Goal: Task Accomplishment & Management: Use online tool/utility

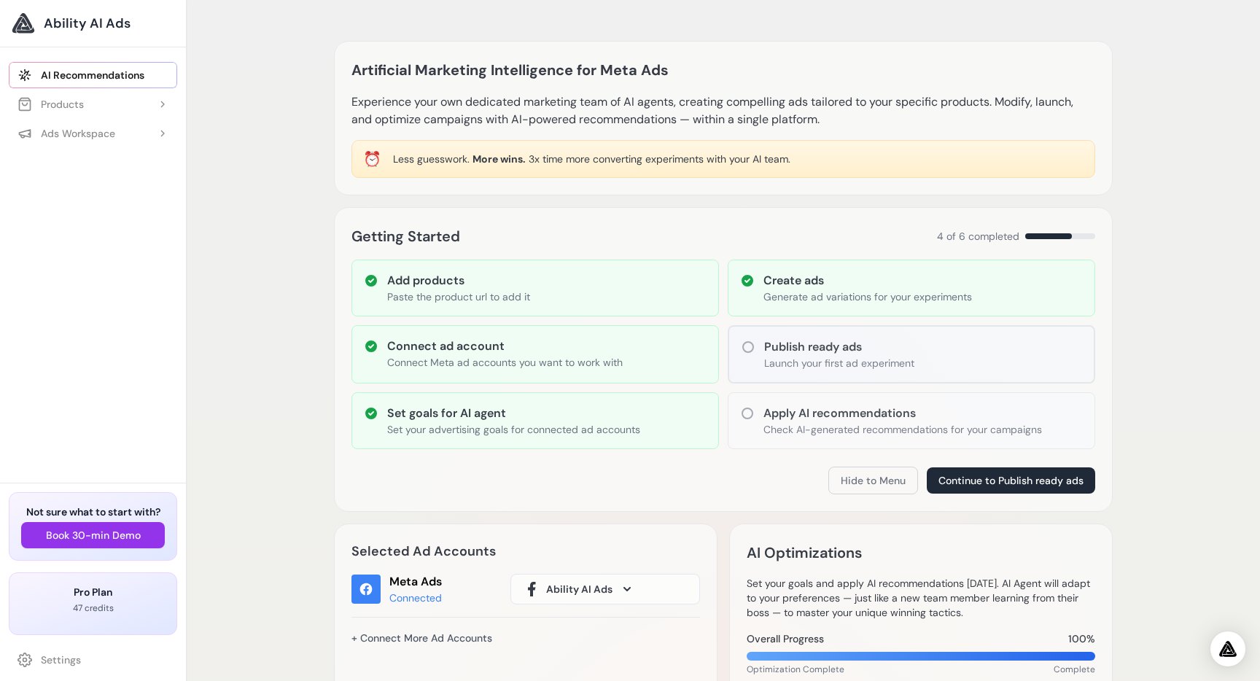
click at [52, 664] on link "Settings" at bounding box center [93, 660] width 168 height 26
click at [71, 659] on link "Settings" at bounding box center [93, 660] width 168 height 26
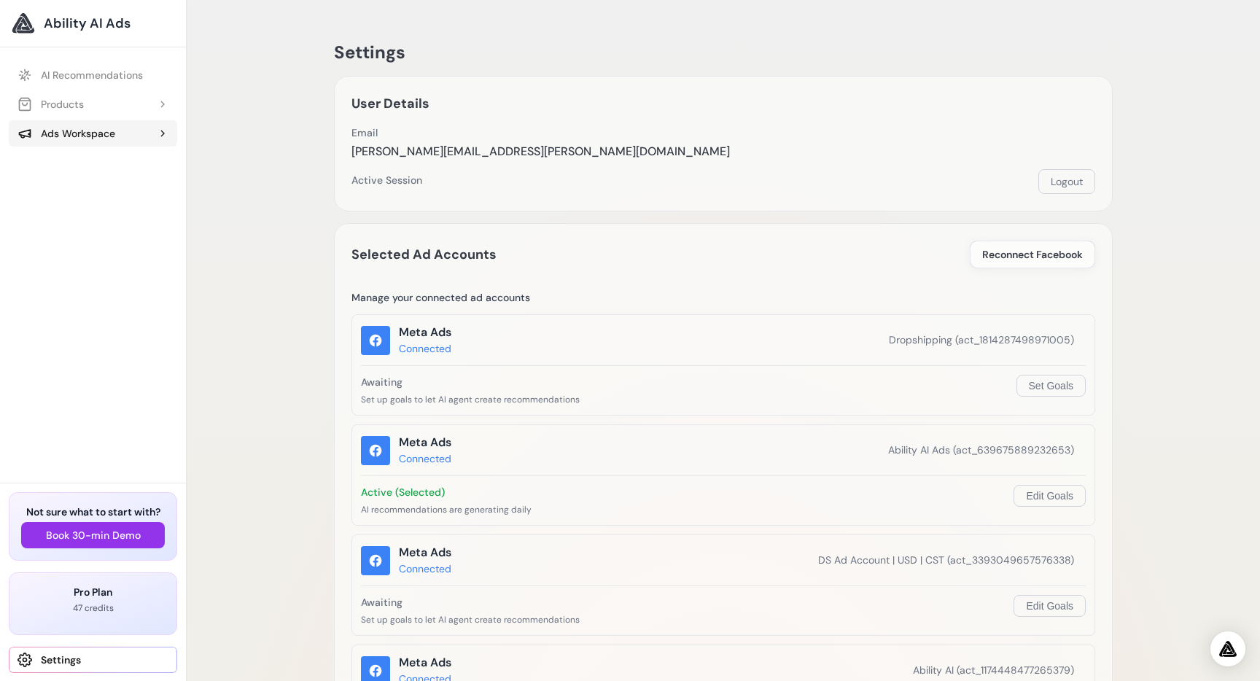
click at [74, 141] on button "Ads Workspace" at bounding box center [93, 133] width 168 height 26
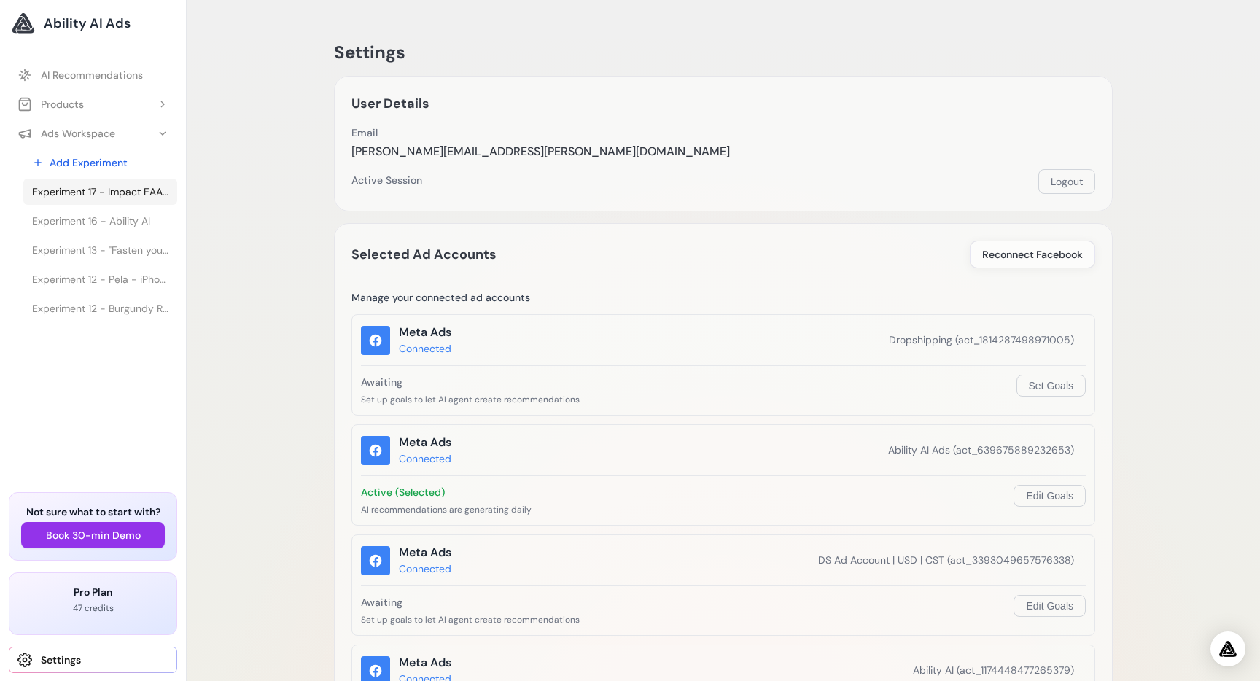
click at [100, 194] on span "Experiment 17 - Impact EAA Tablets | MYPROTEIN™" at bounding box center [100, 191] width 136 height 15
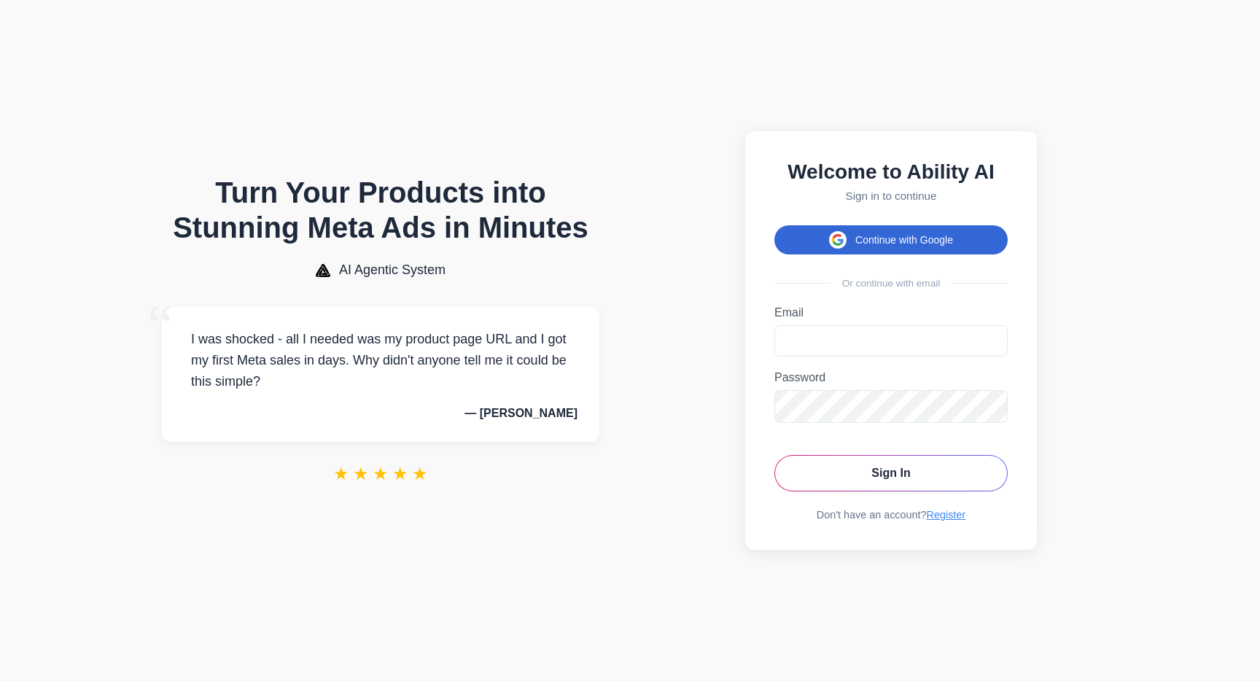
click at [849, 233] on button "Continue with Google" at bounding box center [890, 239] width 233 height 29
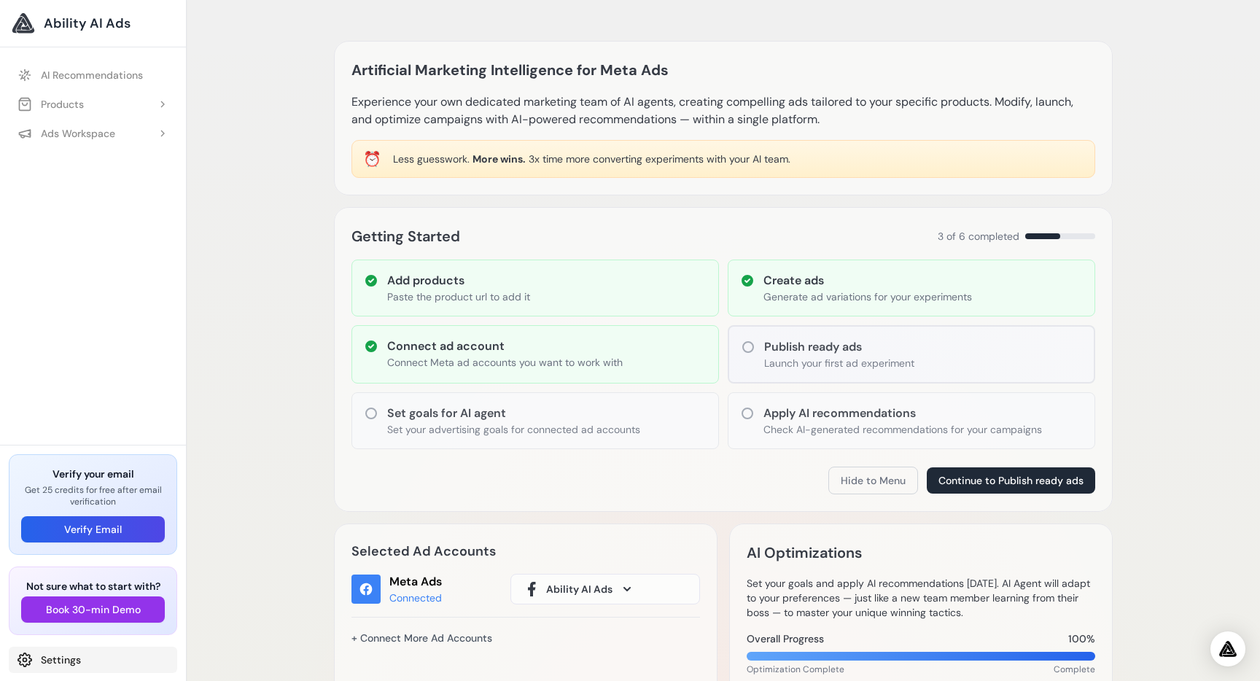
click at [41, 657] on link "Settings" at bounding box center [93, 660] width 168 height 26
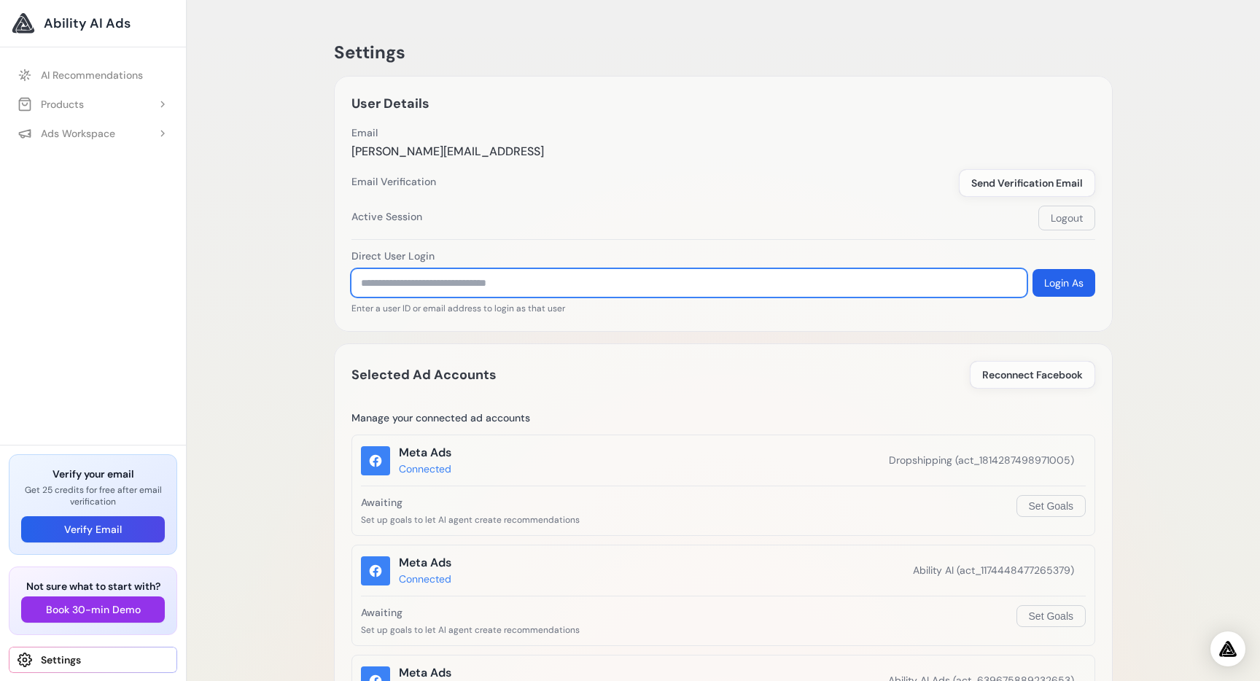
click at [429, 287] on input "text" at bounding box center [688, 283] width 675 height 28
drag, startPoint x: 870, startPoint y: 526, endPoint x: 690, endPoint y: 394, distance: 223.2
click at [485, 281] on input "text" at bounding box center [688, 283] width 675 height 28
type input "**********"
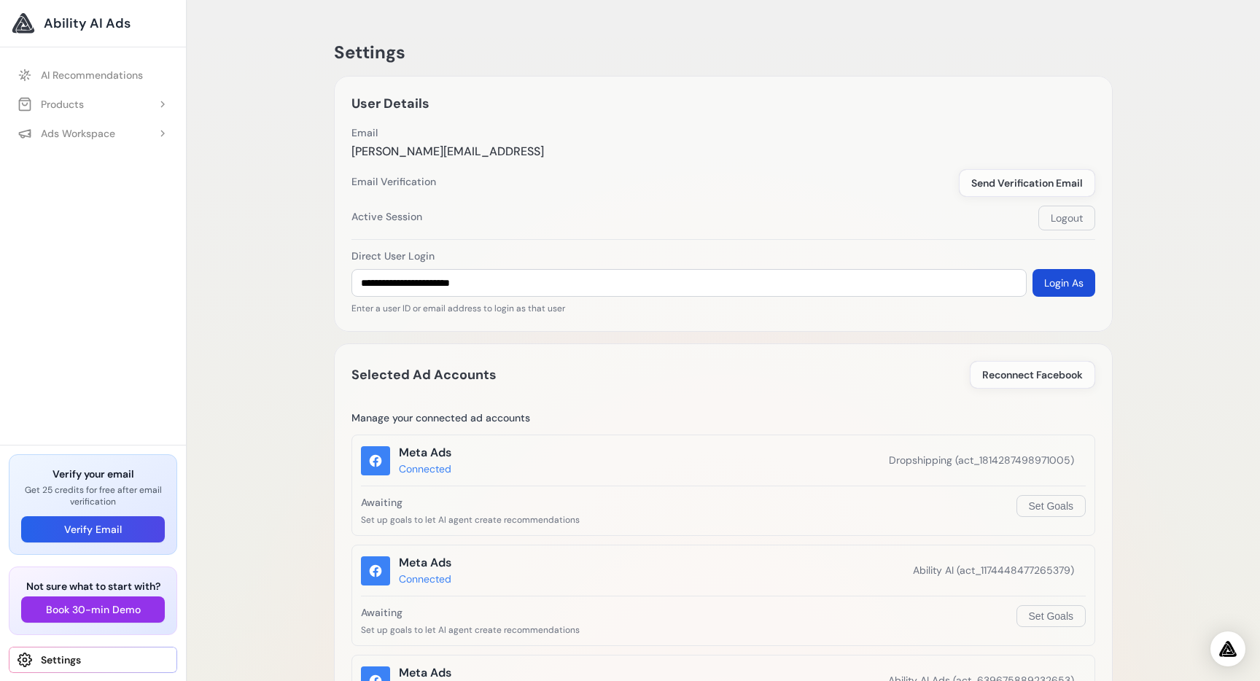
click at [1082, 278] on button "Login As" at bounding box center [1063, 283] width 63 height 28
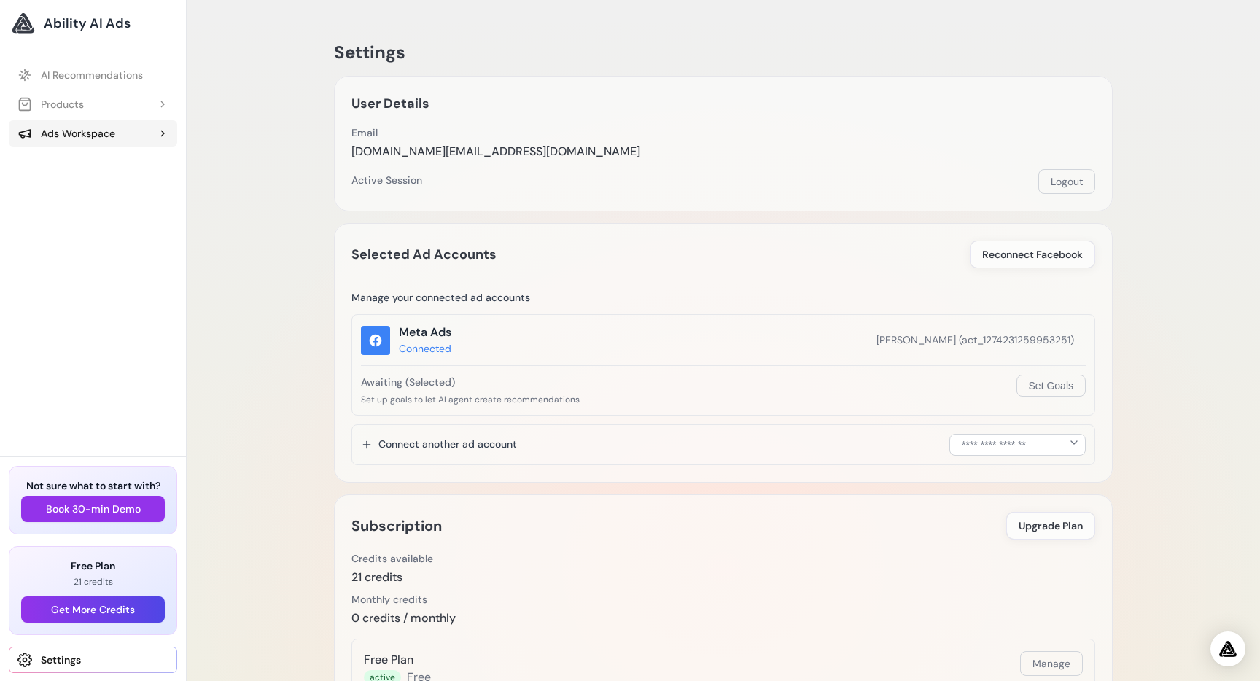
click at [71, 140] on div "Ads Workspace" at bounding box center [66, 133] width 98 height 15
click at [103, 195] on span "Experiment 2 - Shop -Wildflower Seed Bombs | Native Irish Wildflowers Seed" at bounding box center [100, 191] width 136 height 15
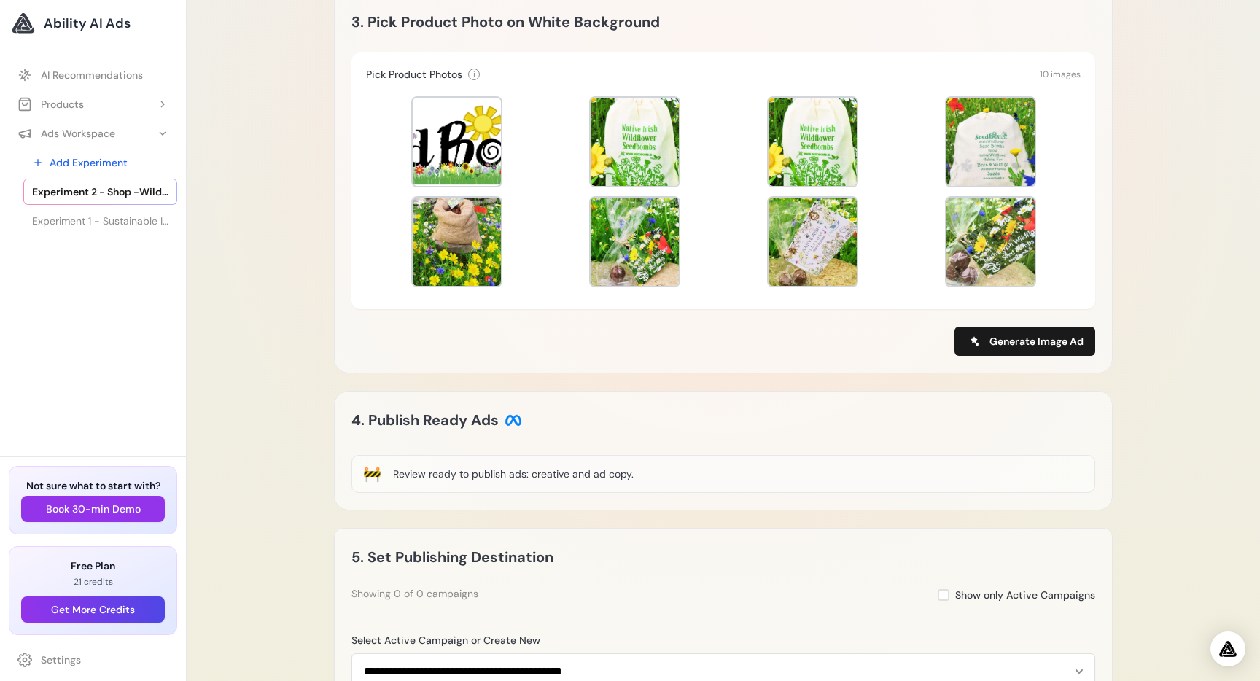
scroll to position [500, 0]
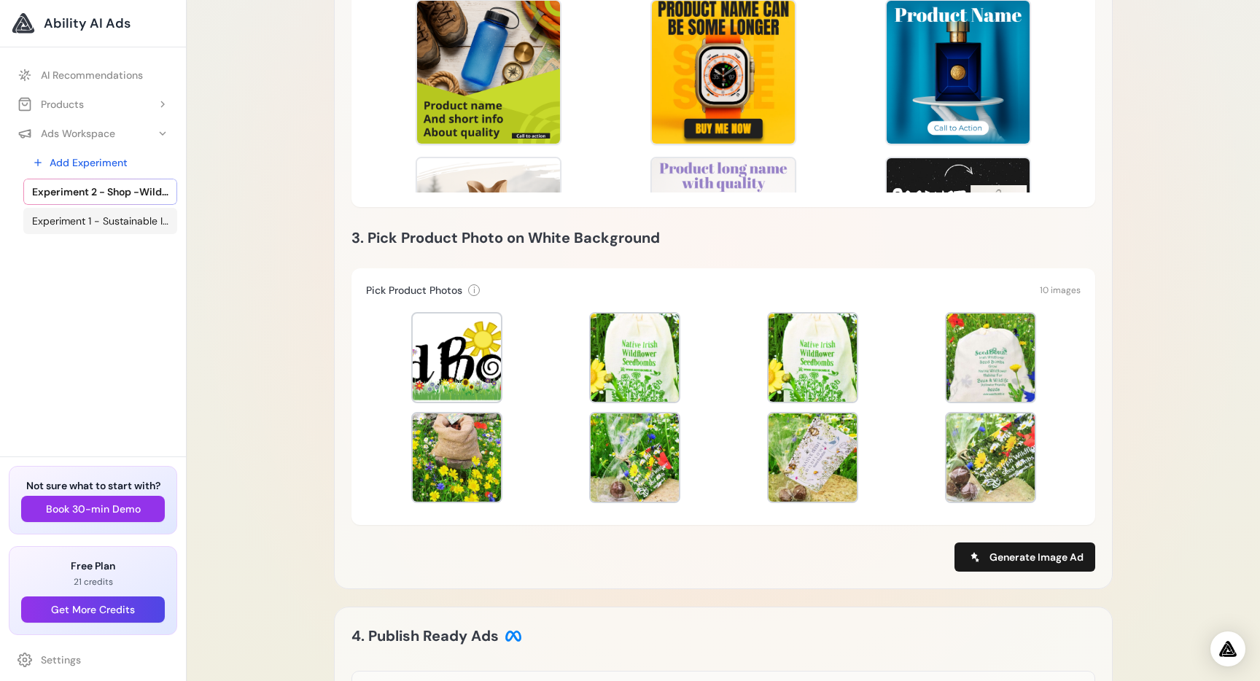
click at [144, 222] on span "Experiment 1 - Sustainable Irish Gifts for Business - Natural Irish Gifts" at bounding box center [100, 221] width 136 height 15
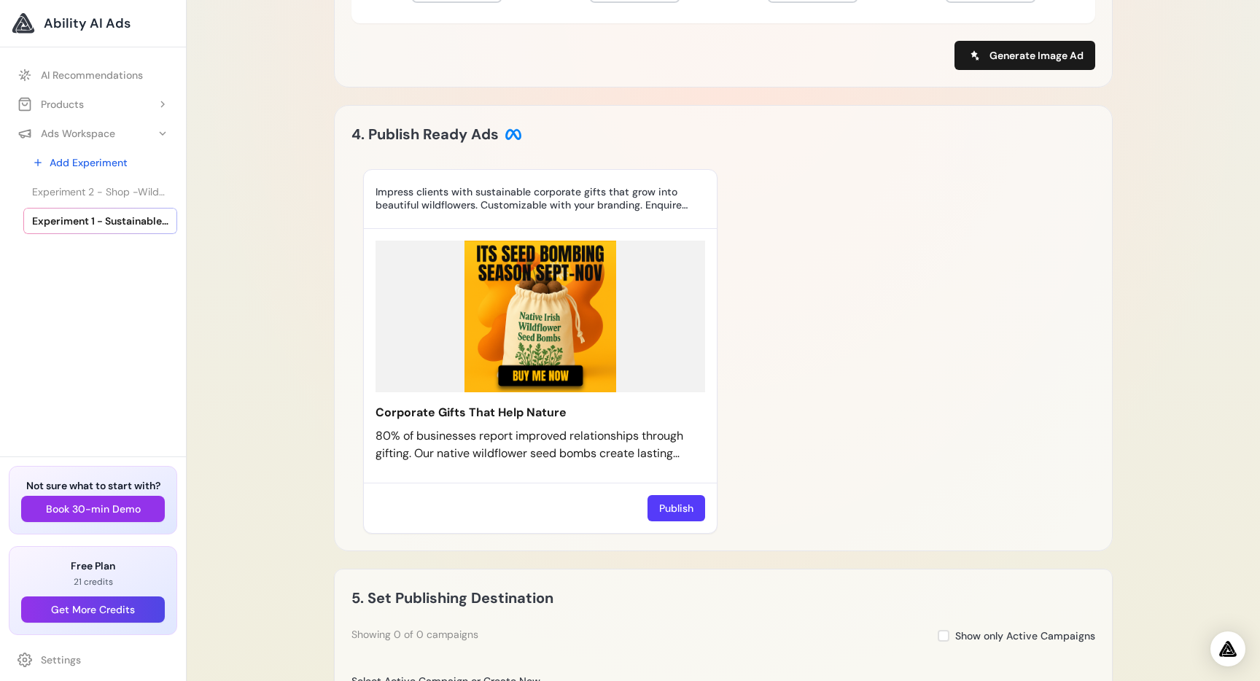
scroll to position [933, 0]
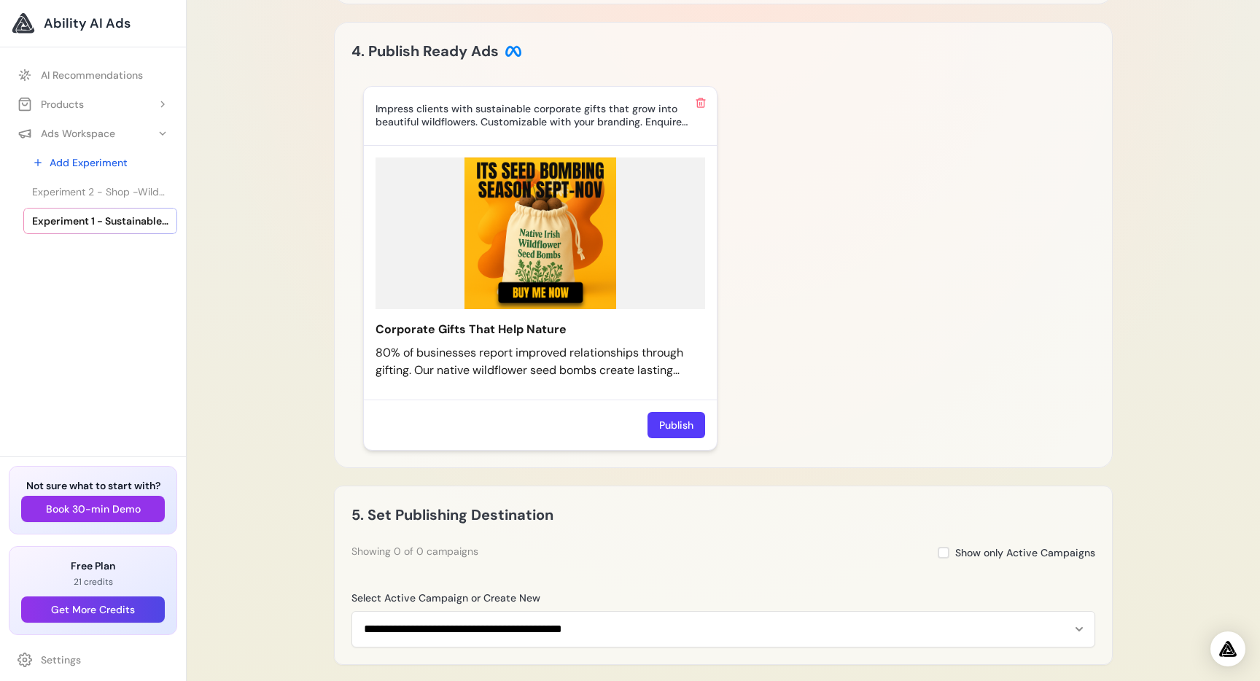
click at [553, 309] on img at bounding box center [539, 233] width 329 height 152
click at [542, 309] on img at bounding box center [539, 233] width 329 height 152
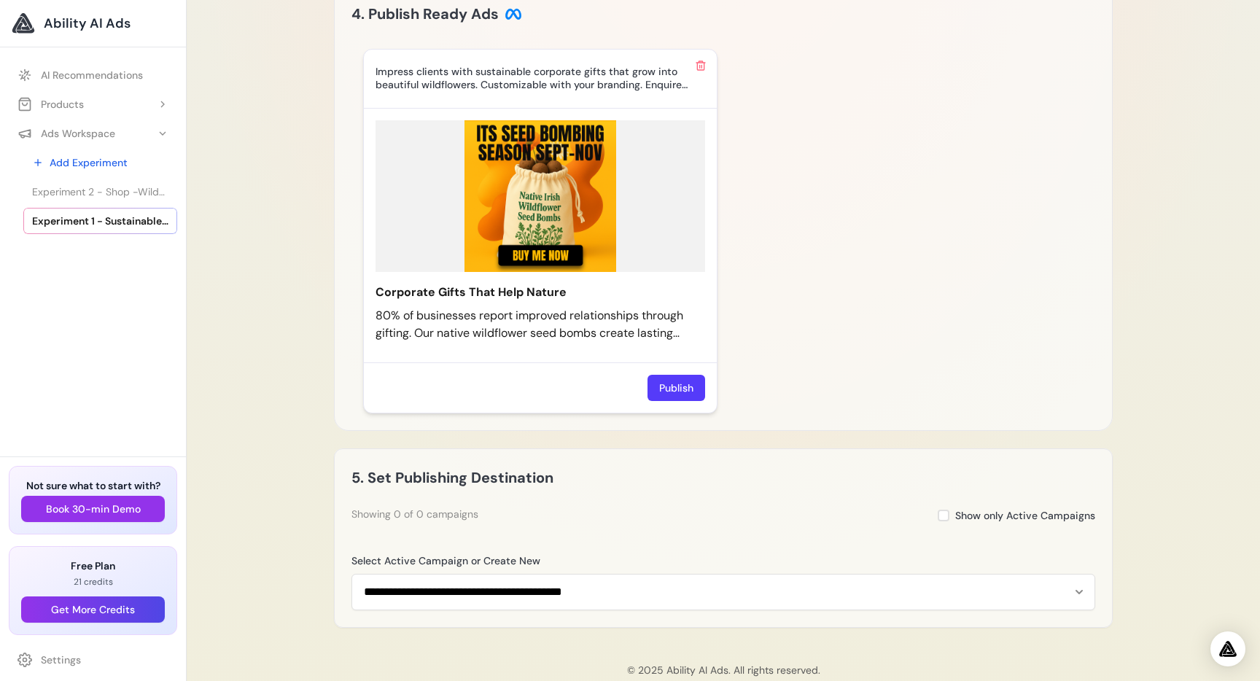
scroll to position [1111, 0]
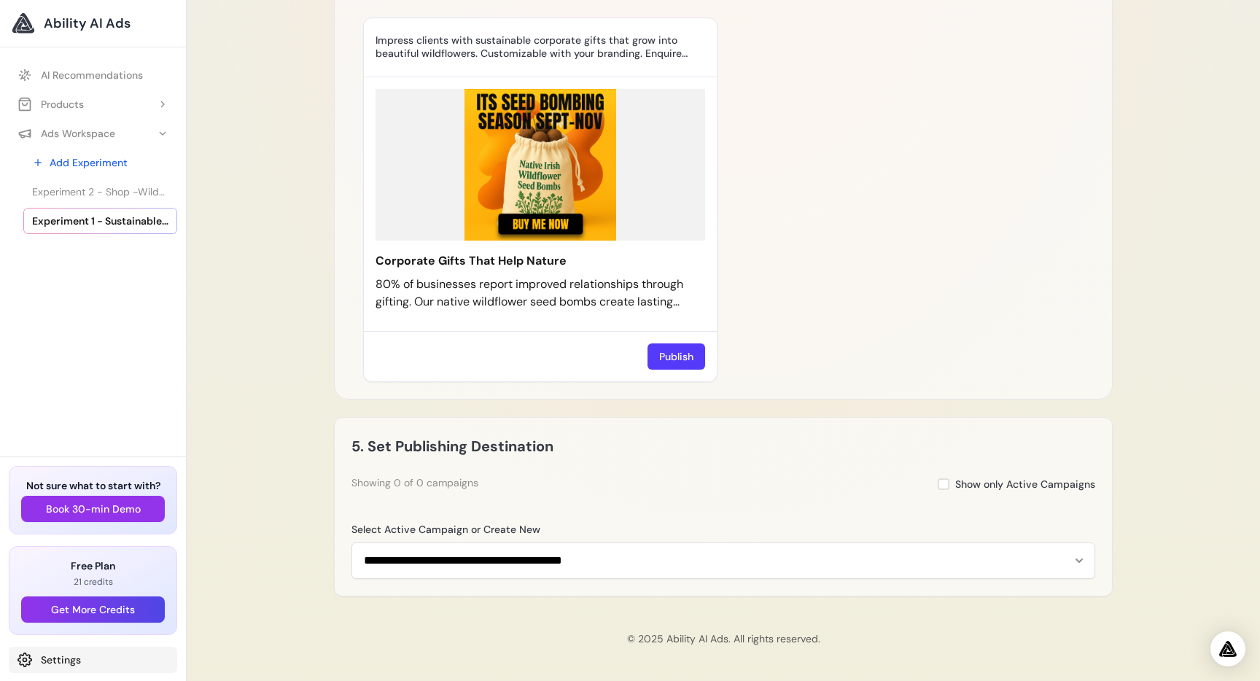
click at [41, 665] on link "Settings" at bounding box center [93, 660] width 168 height 26
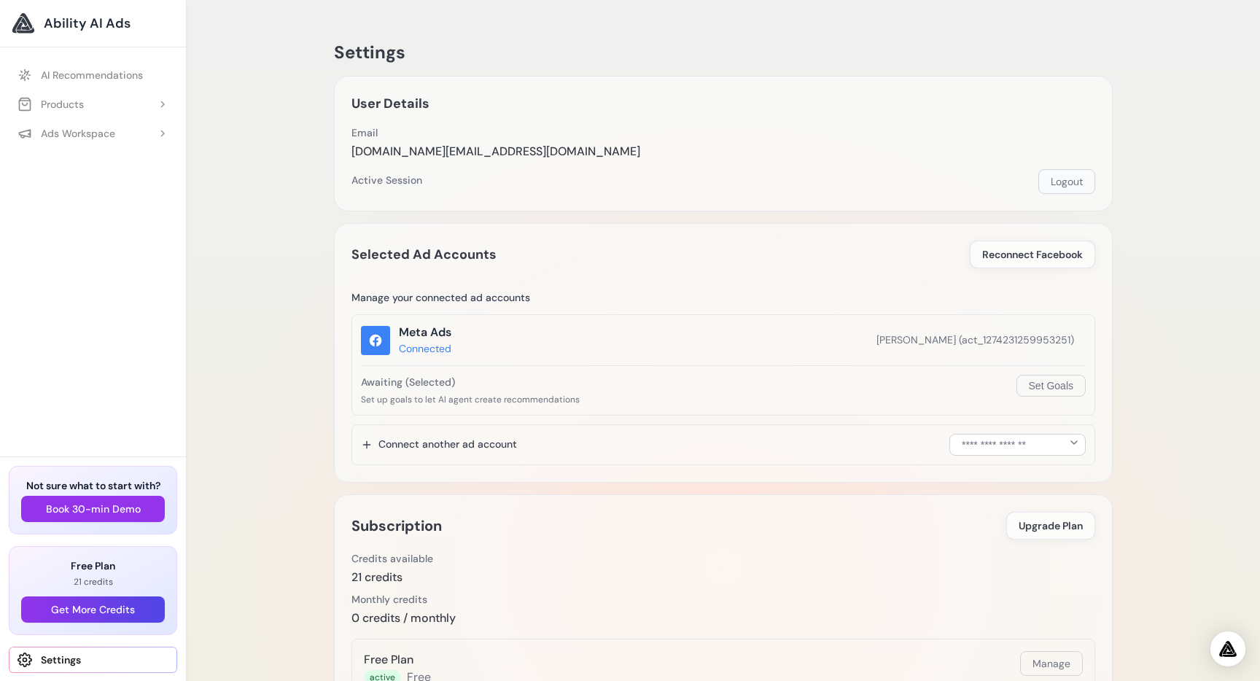
click at [1075, 183] on button "Logout" at bounding box center [1066, 181] width 57 height 25
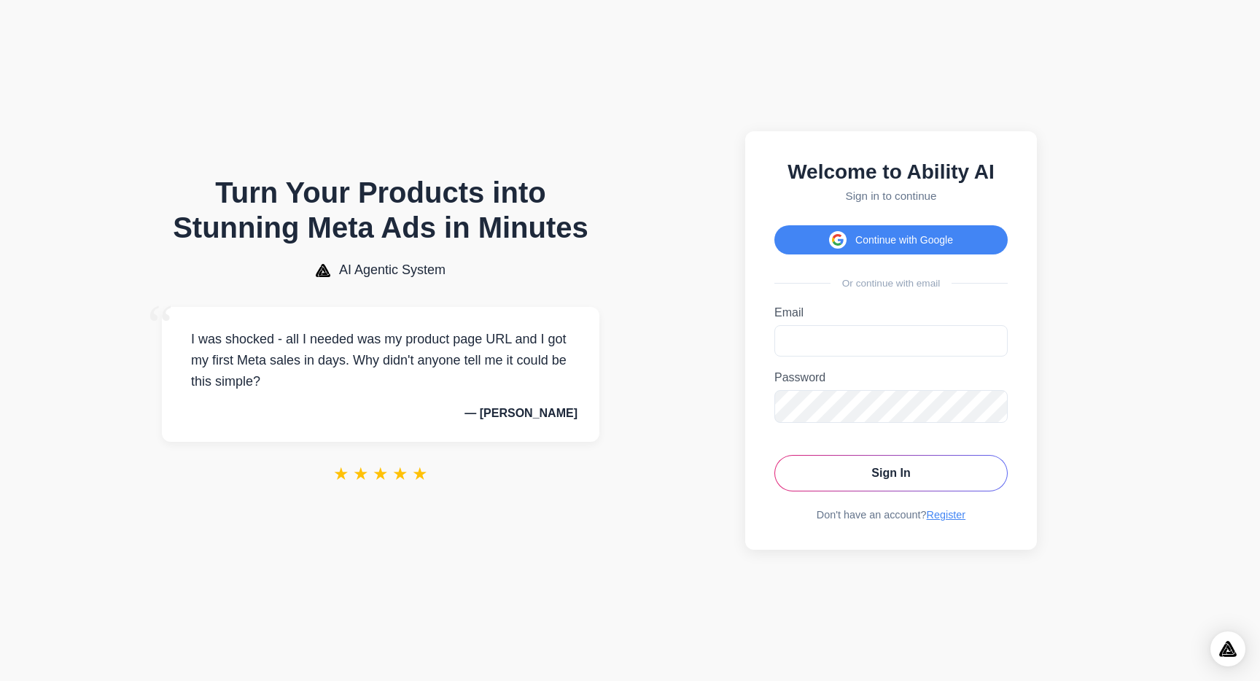
click at [789, 222] on div "Welcome to Ability AI Sign in to continue Continue with Google Or continue with…" at bounding box center [891, 340] width 292 height 418
click at [801, 233] on button "Continue with Google" at bounding box center [890, 239] width 233 height 29
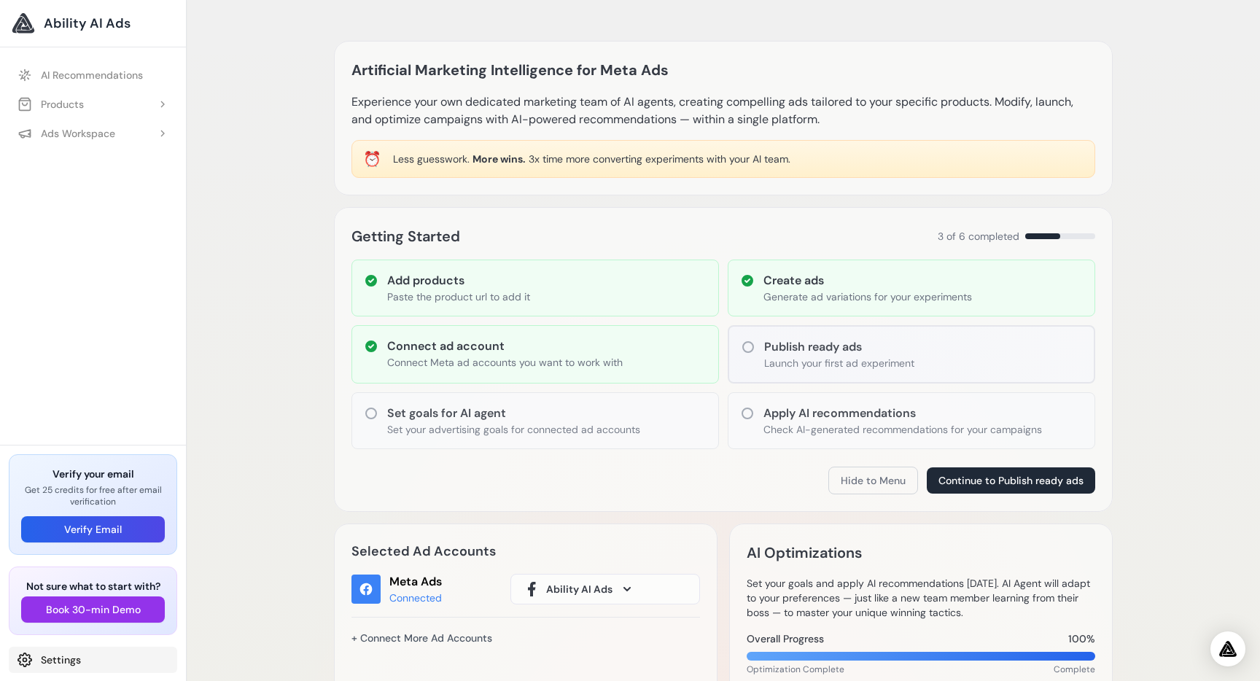
click at [47, 652] on link "Settings" at bounding box center [93, 660] width 168 height 26
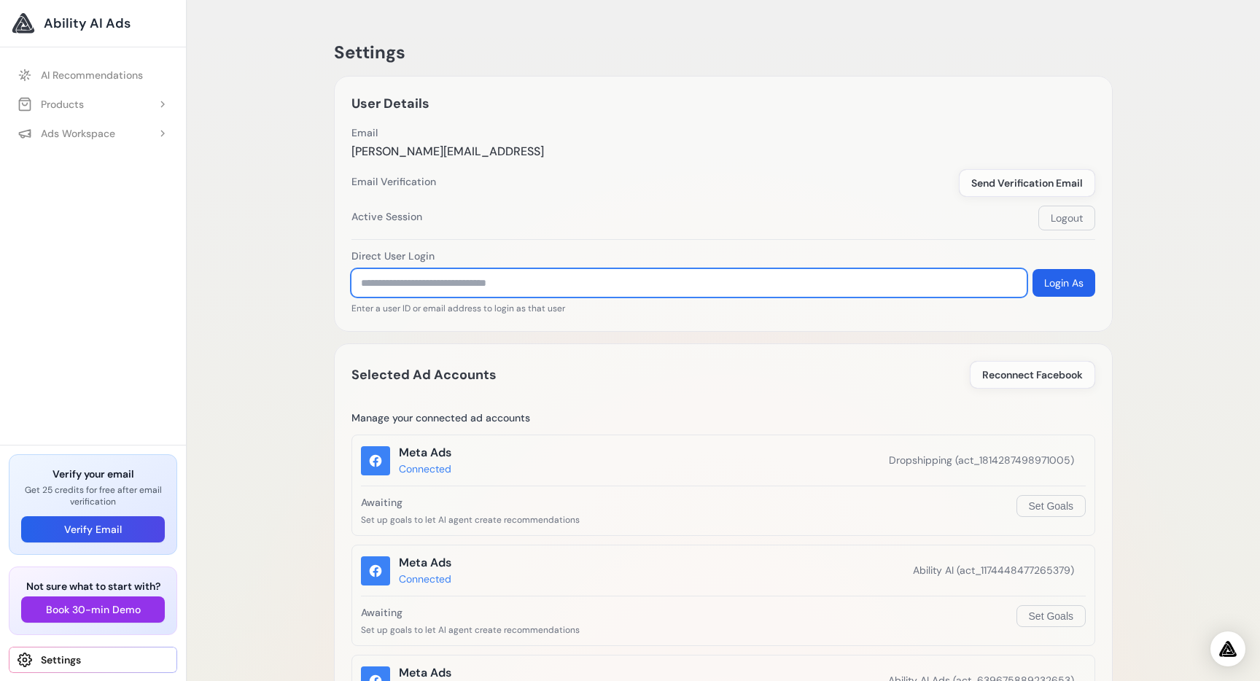
click at [446, 278] on input "text" at bounding box center [688, 283] width 675 height 28
type input "**********"
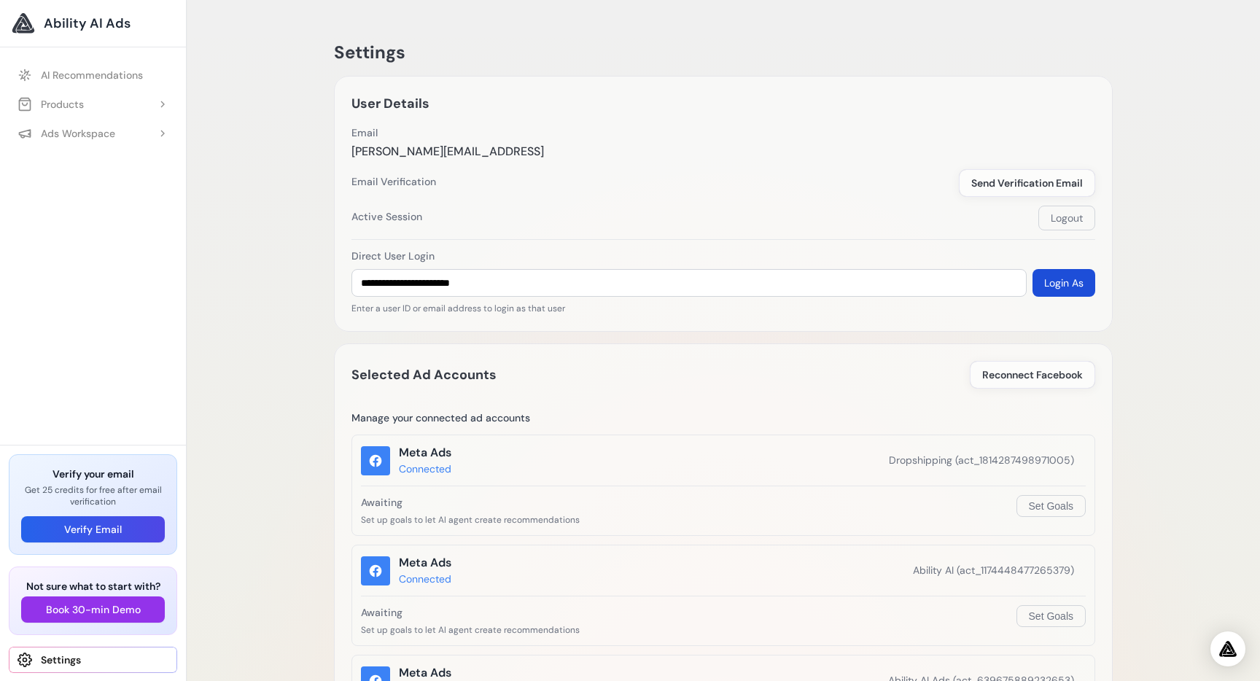
click at [1078, 277] on button "Login As" at bounding box center [1063, 283] width 63 height 28
click at [85, 134] on div "Ads Workspace" at bounding box center [66, 133] width 98 height 15
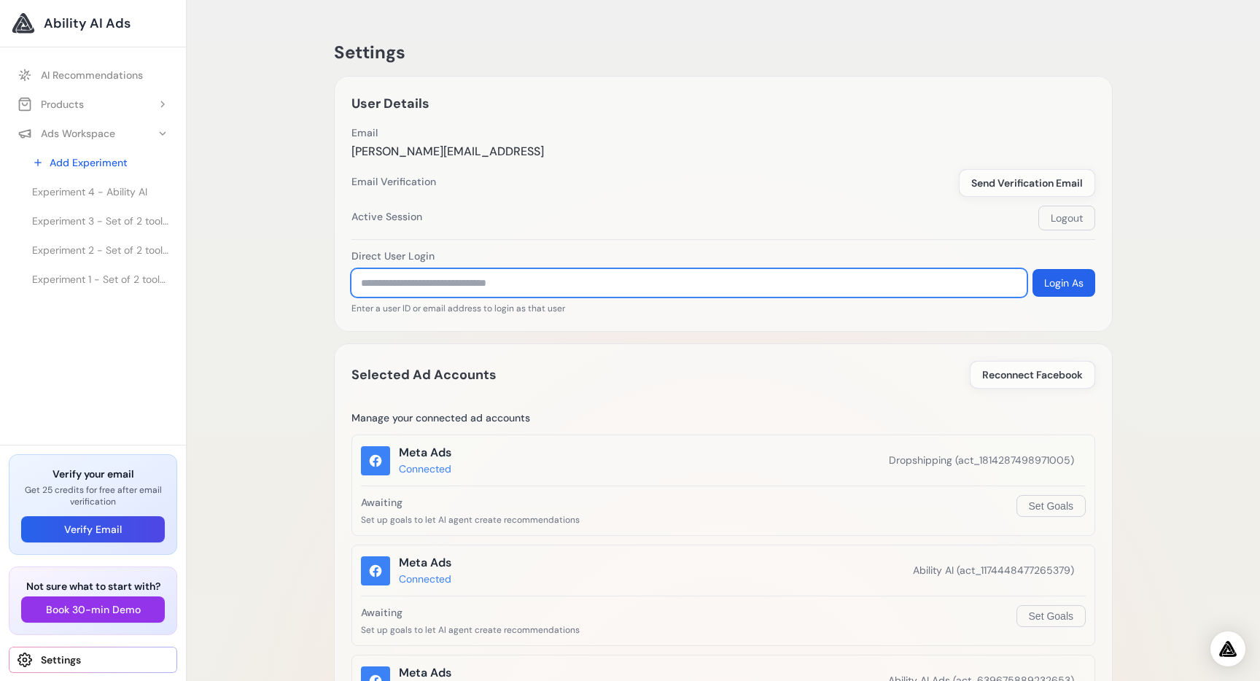
click at [469, 282] on input "text" at bounding box center [688, 283] width 675 height 28
type input "**********"
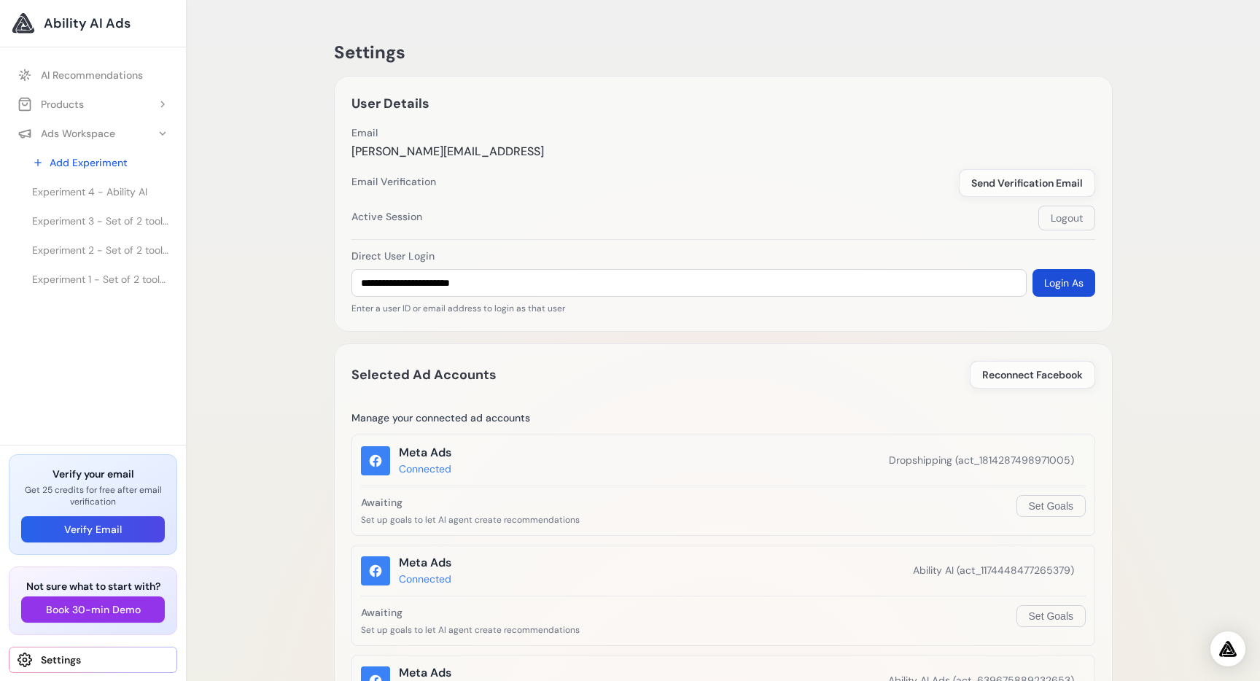
click at [1077, 281] on button "Login As" at bounding box center [1063, 283] width 63 height 28
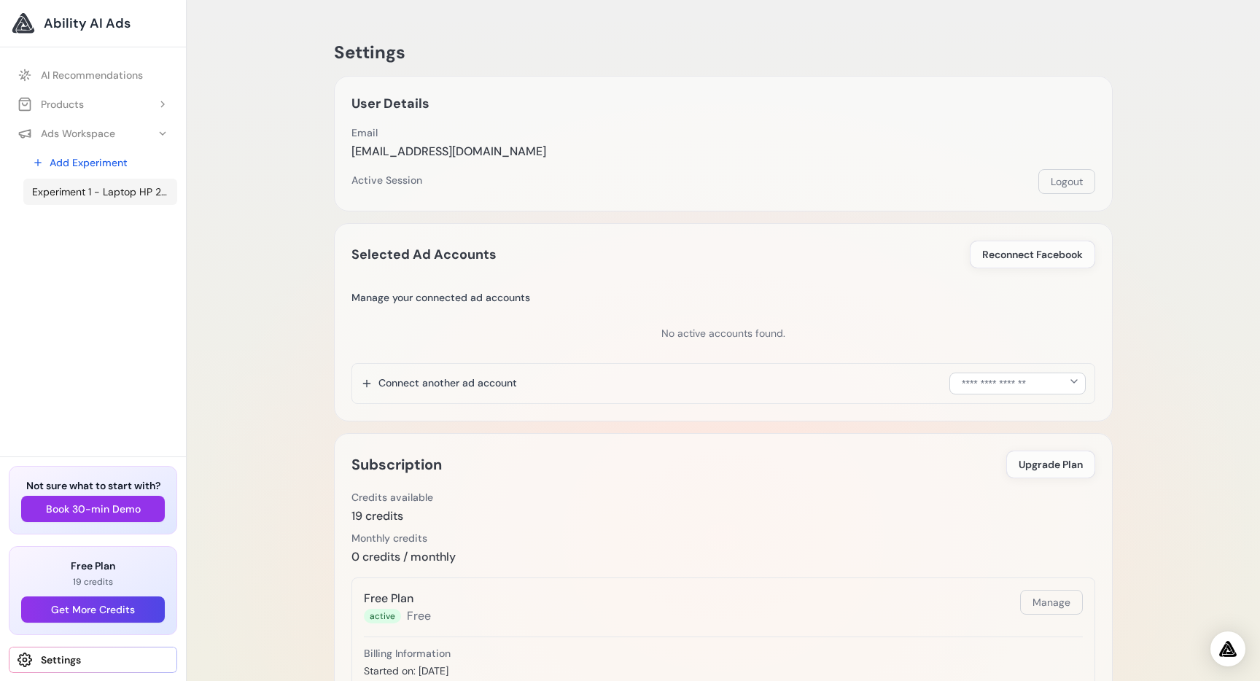
click at [128, 200] on link "Experiment 1 - Laptop HP 255 G8 7J034AAW/12GB - MSTech" at bounding box center [100, 192] width 154 height 26
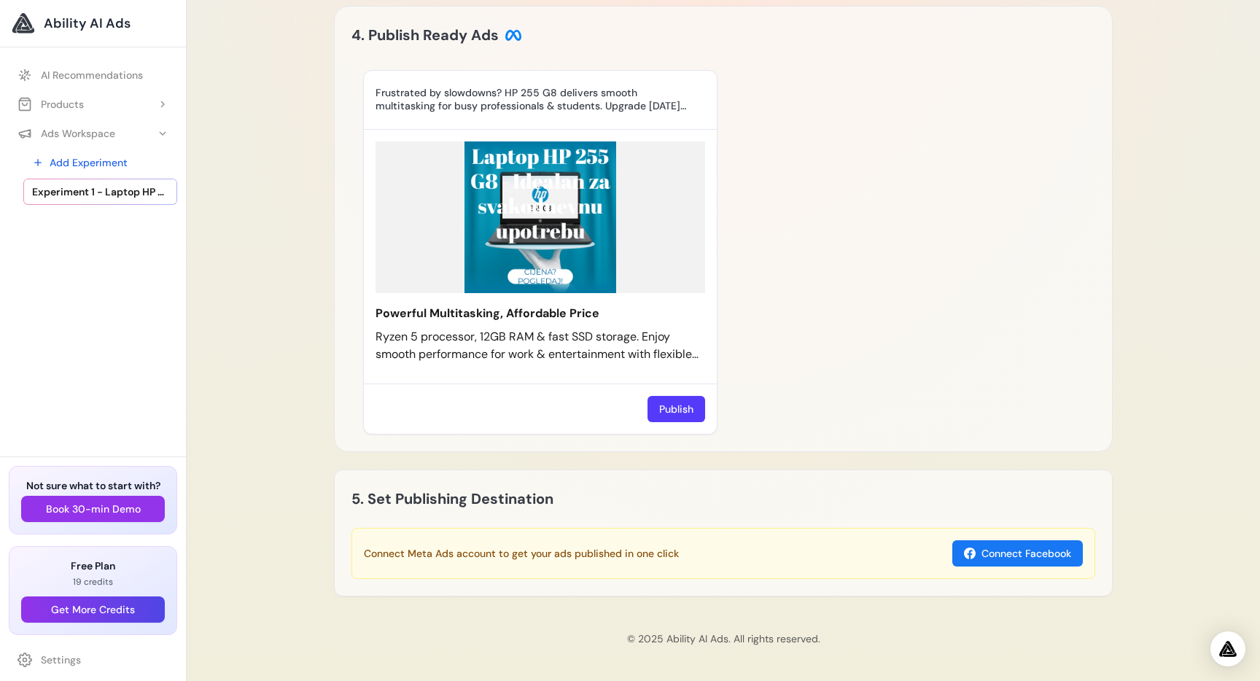
scroll to position [1101, 0]
click at [569, 220] on img at bounding box center [539, 217] width 329 height 152
click at [702, 315] on icon at bounding box center [699, 313] width 9 height 9
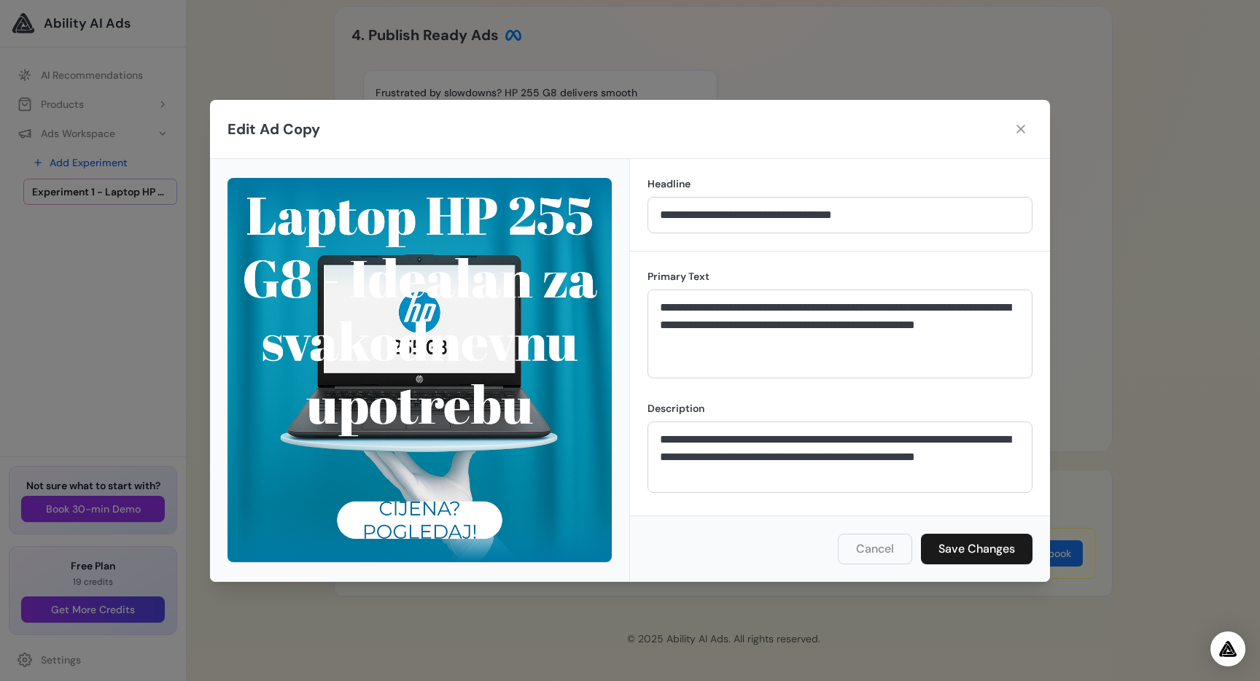
click at [1019, 126] on icon at bounding box center [1020, 129] width 15 height 15
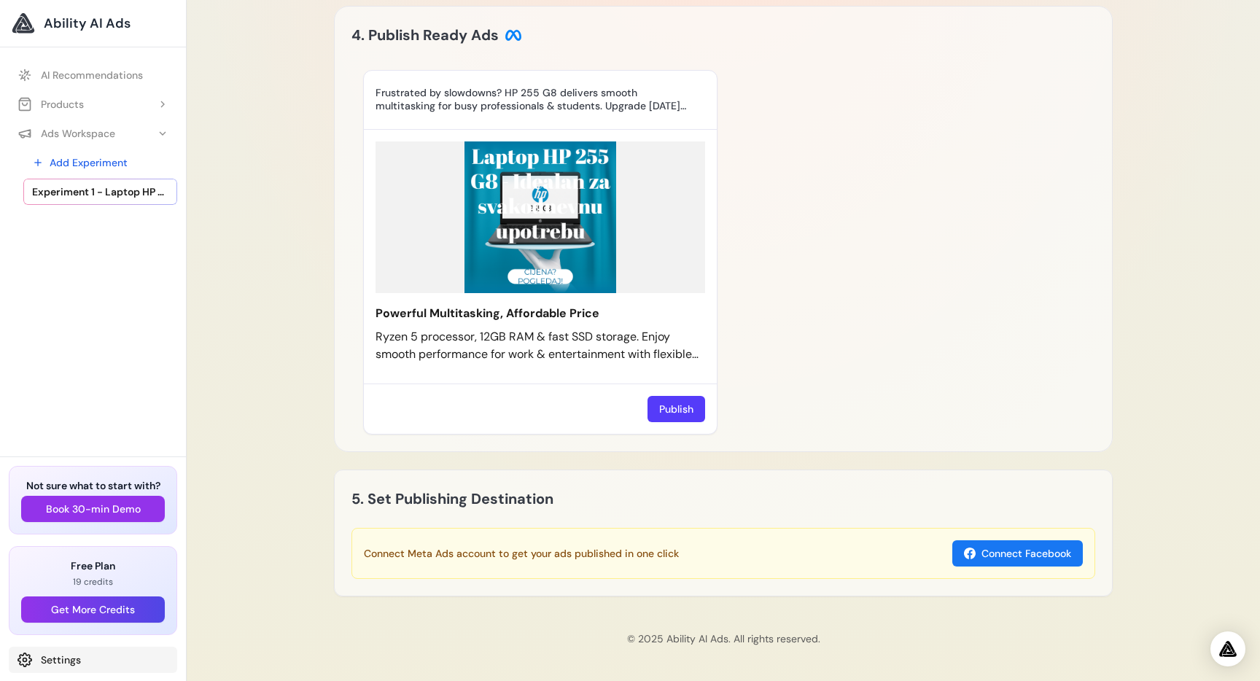
click at [44, 656] on link "Settings" at bounding box center [93, 660] width 168 height 26
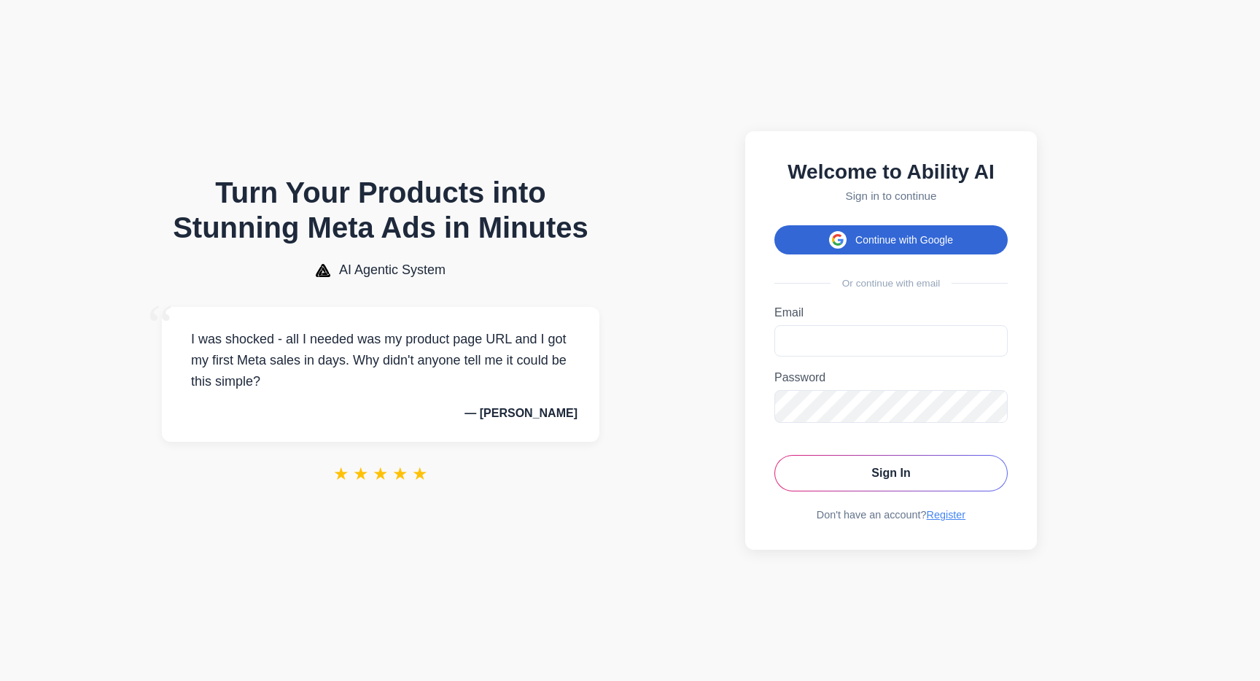
click at [959, 236] on button "Continue with Google" at bounding box center [890, 239] width 233 height 29
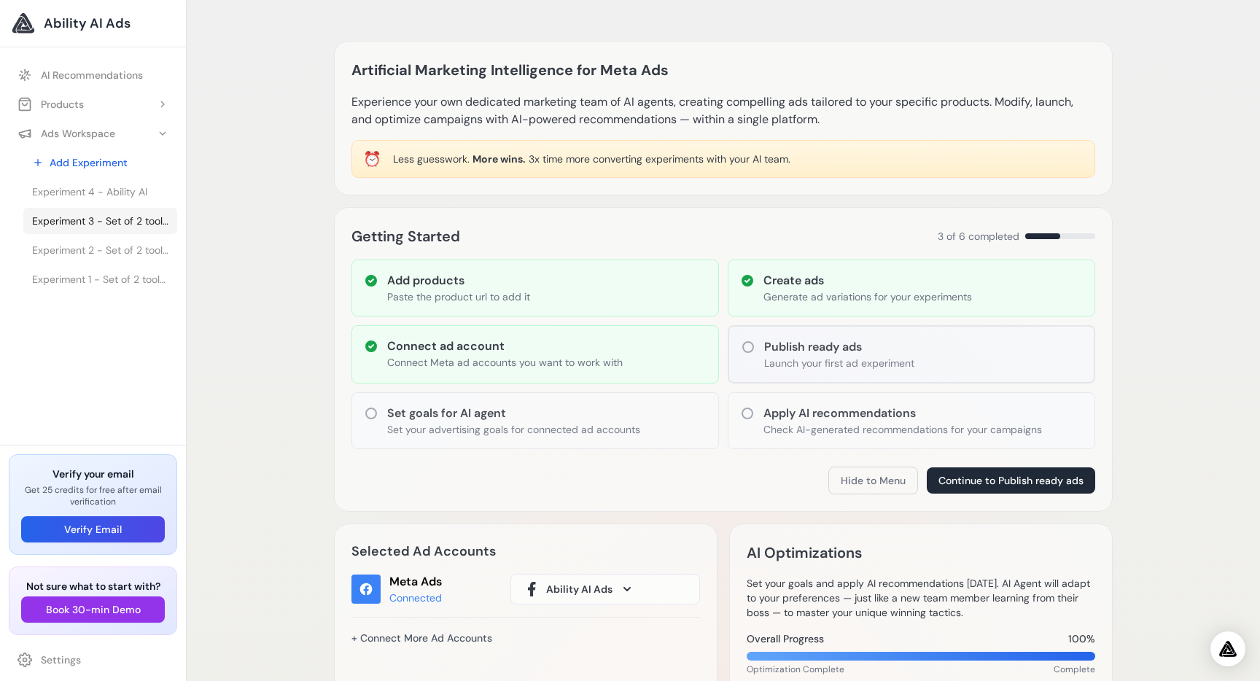
click at [101, 223] on span "Experiment 3 - Set of 2 tools for Spoon Carving Set knife for left handed – Bea…" at bounding box center [100, 221] width 136 height 15
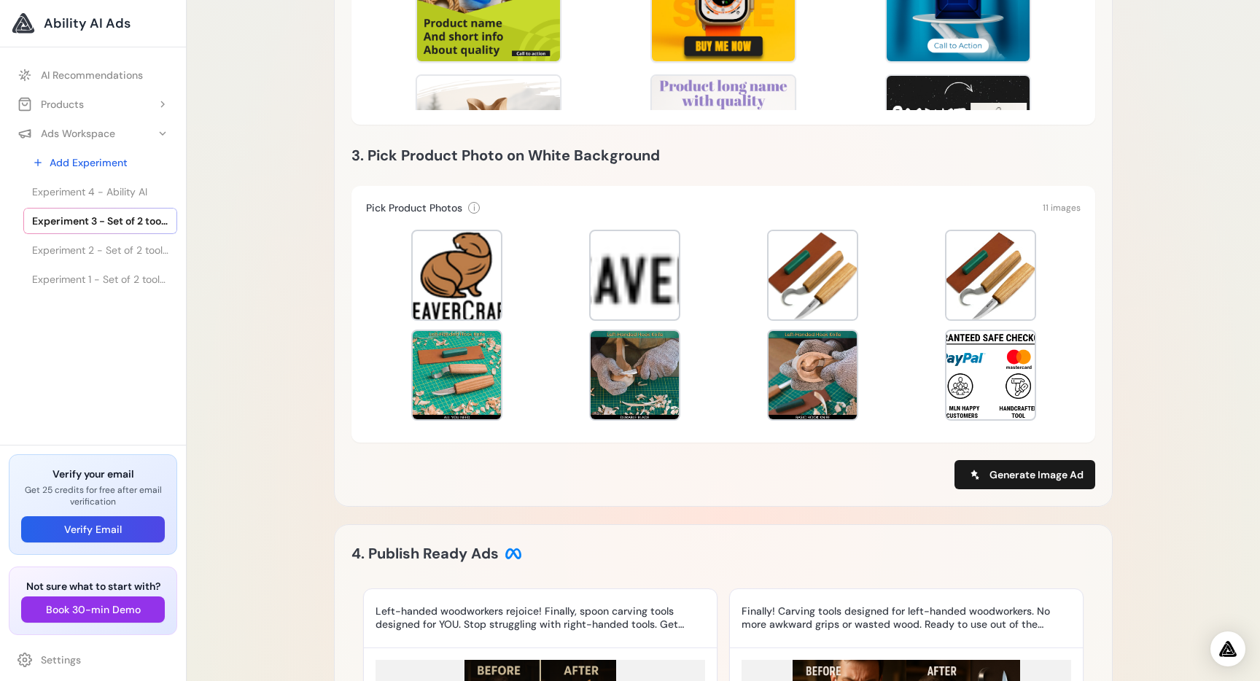
scroll to position [604, 0]
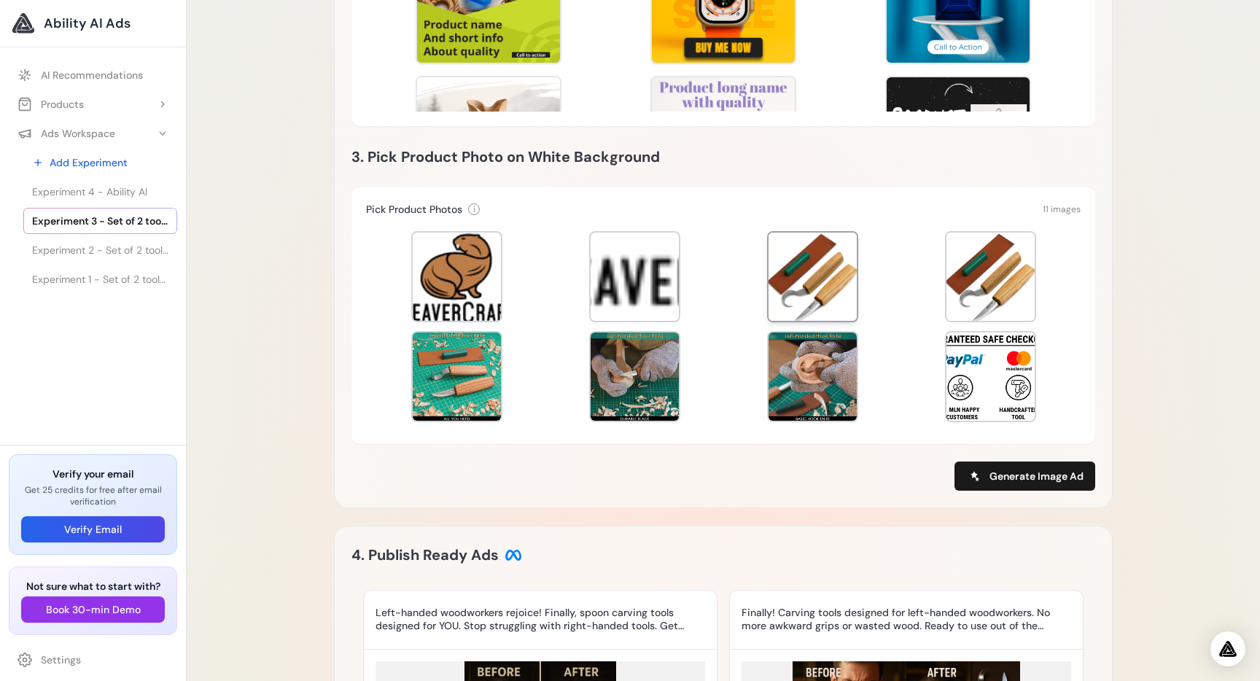
click at [822, 284] on div at bounding box center [812, 277] width 88 height 88
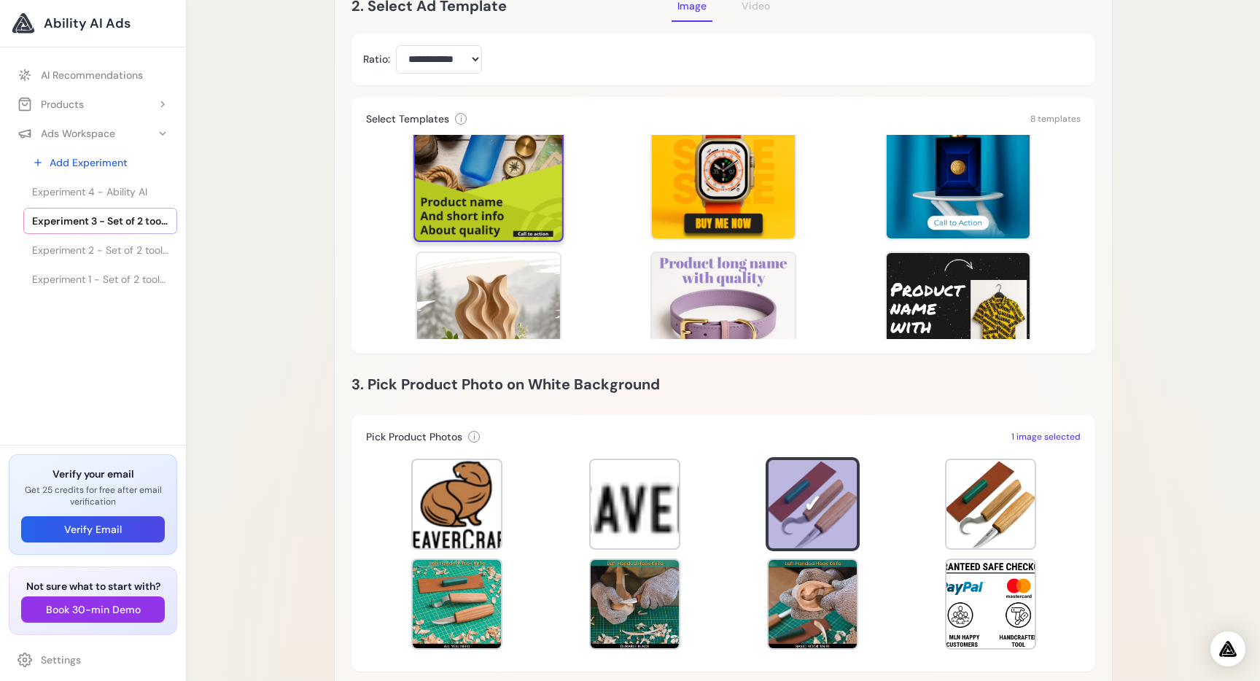
scroll to position [22, 0]
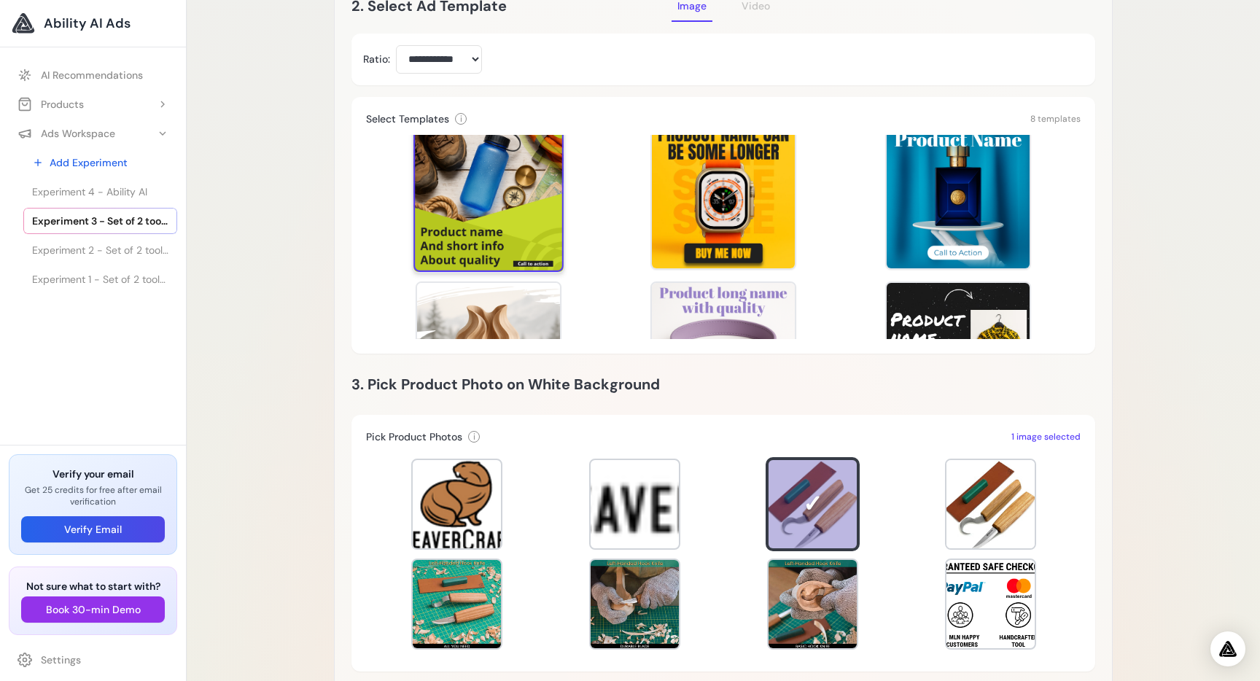
click at [507, 179] on div at bounding box center [488, 197] width 150 height 150
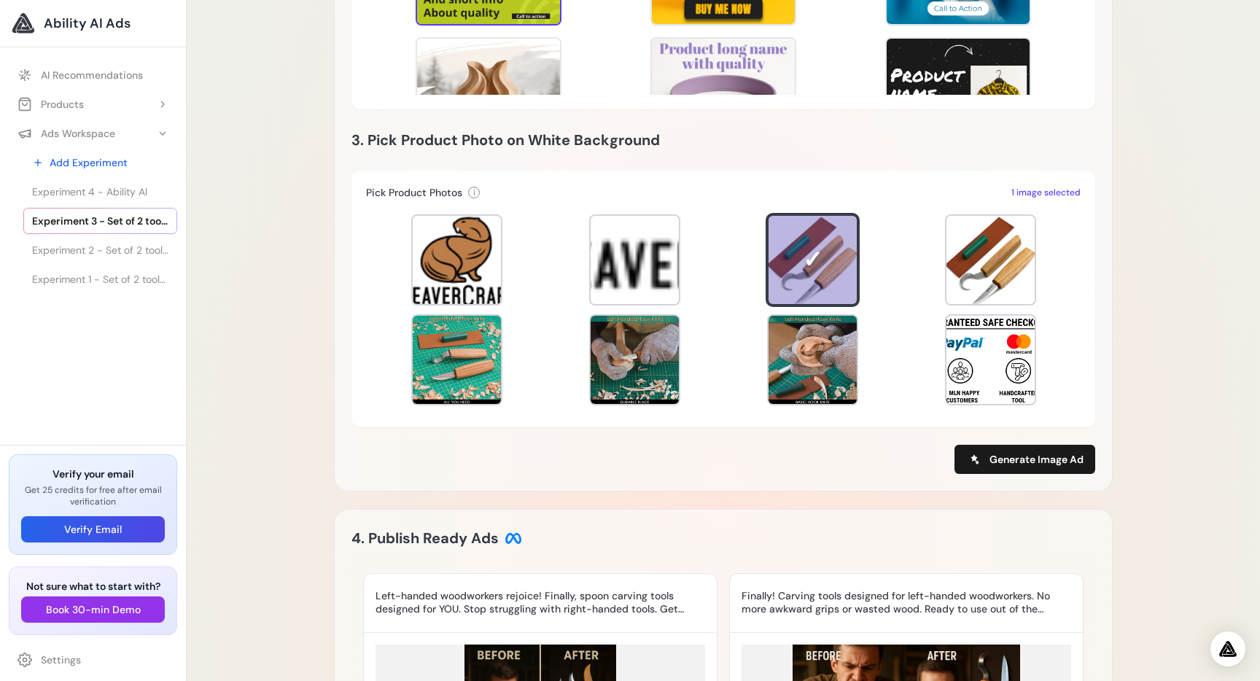
scroll to position [676, 0]
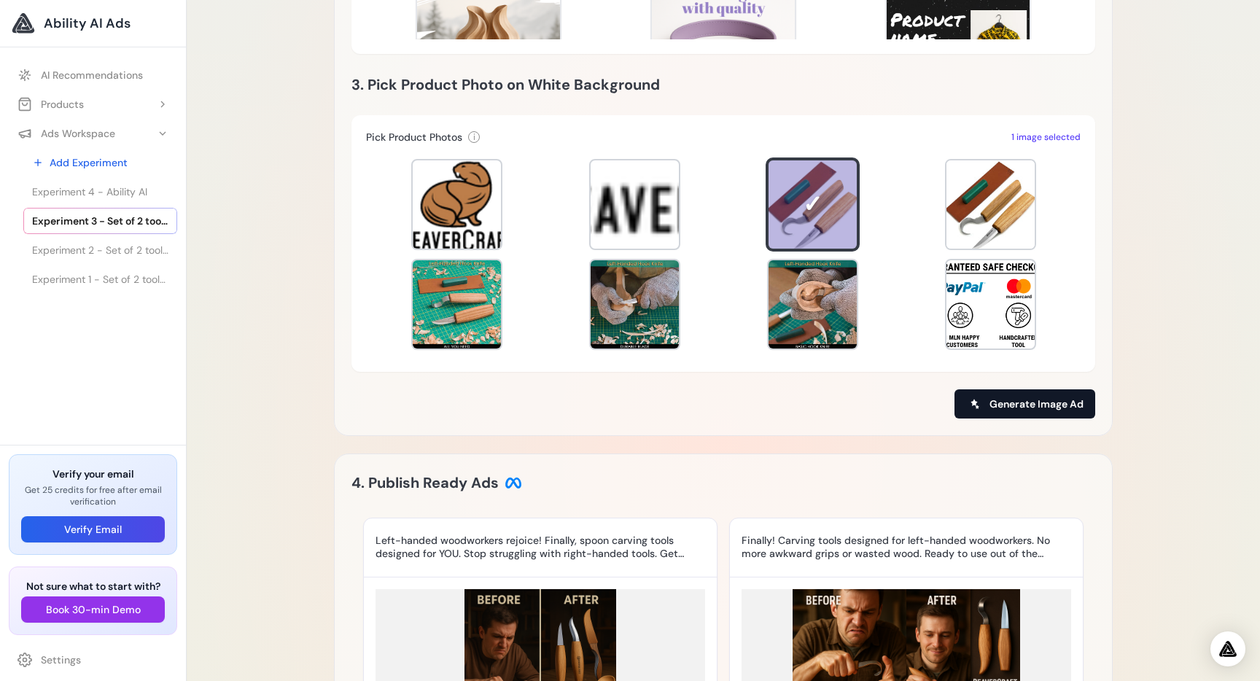
click at [1034, 394] on button "Generate Image Ad" at bounding box center [1024, 403] width 141 height 29
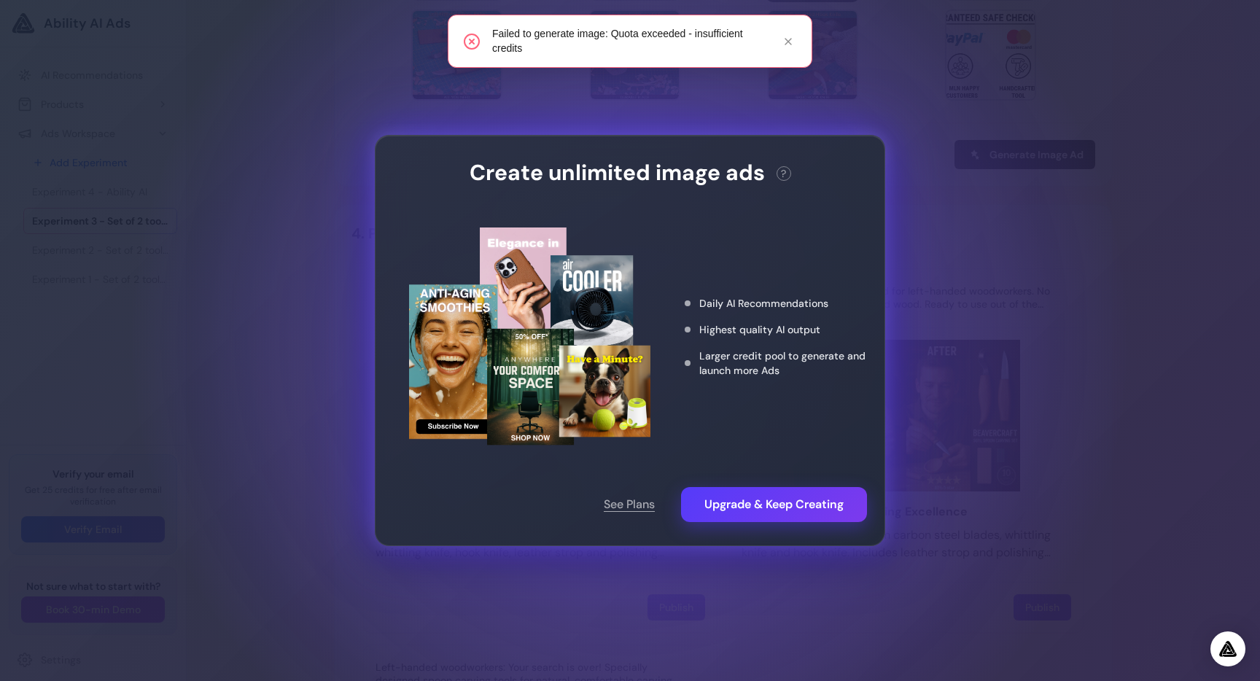
scroll to position [942, 0]
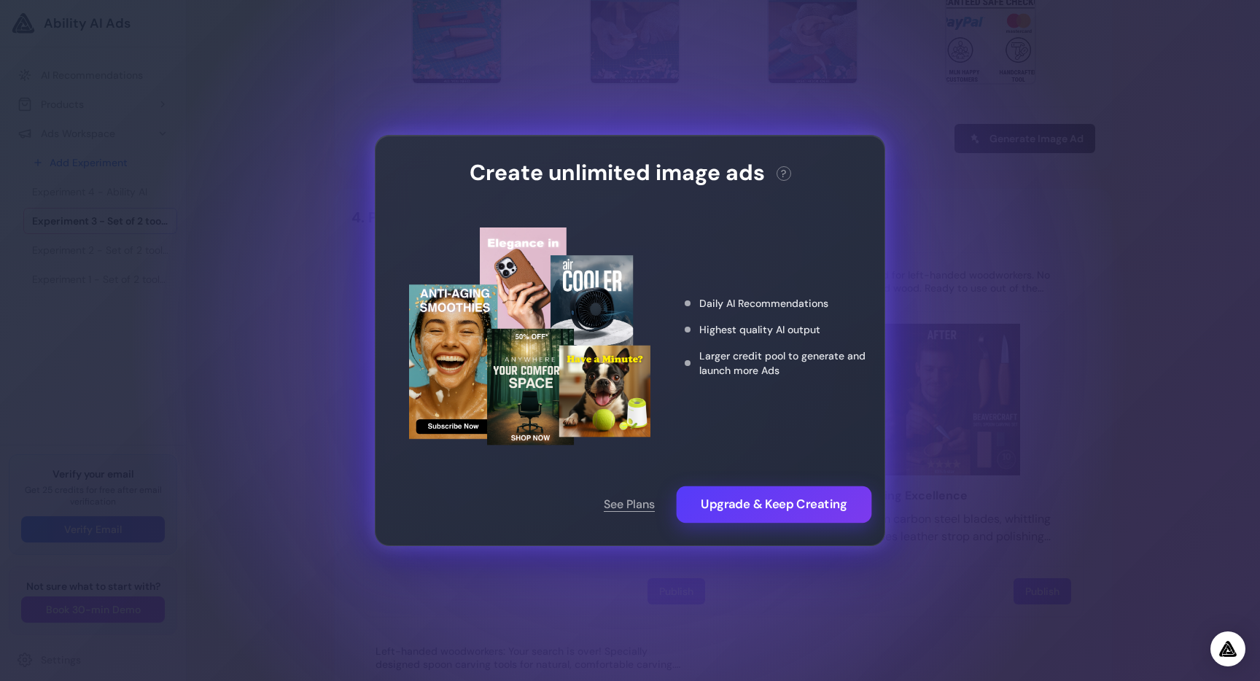
click at [767, 494] on button "Upgrade & Keep Creating" at bounding box center [773, 504] width 195 height 36
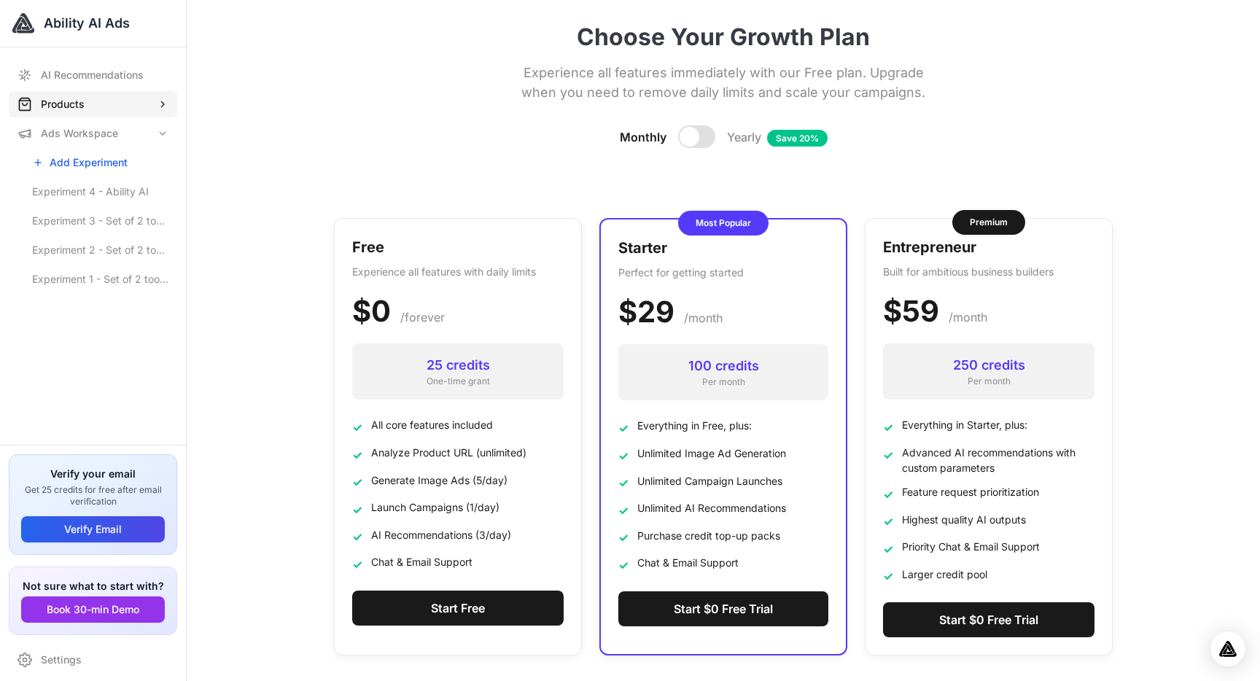
click at [92, 104] on button "Products" at bounding box center [93, 104] width 168 height 26
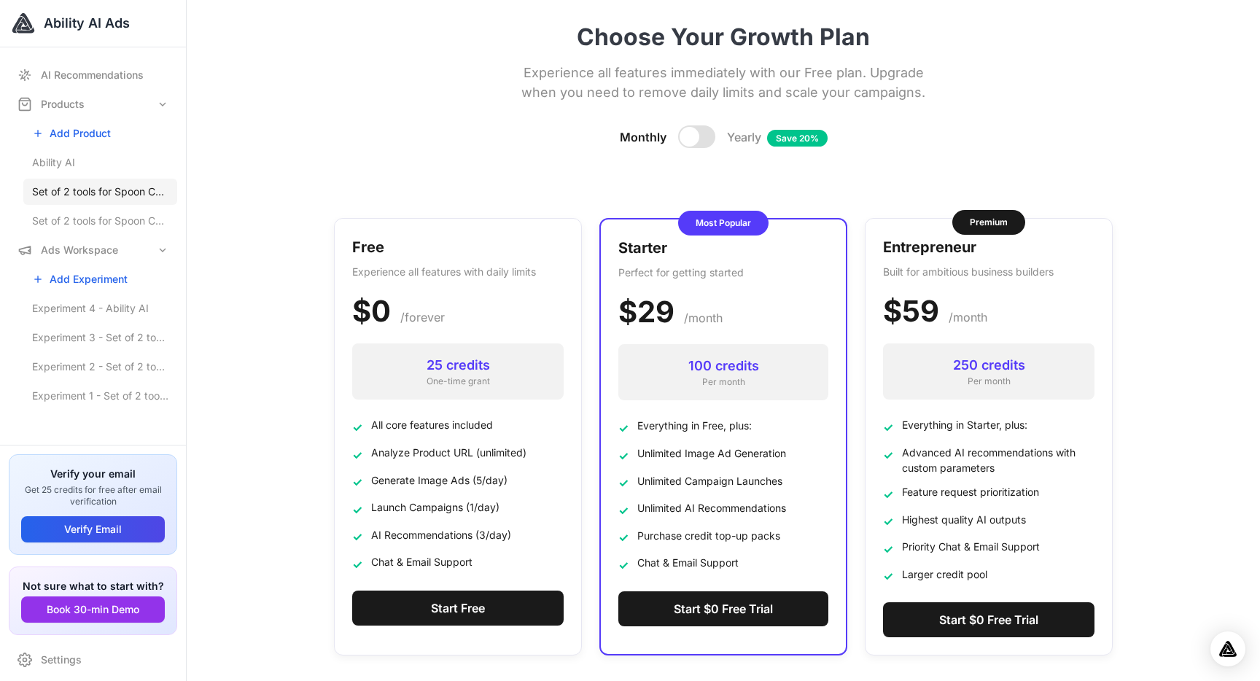
click at [114, 194] on span "Set of 2 tools for Spoon Carving Set knife for left handed – BeaverCraft Tools" at bounding box center [100, 191] width 136 height 15
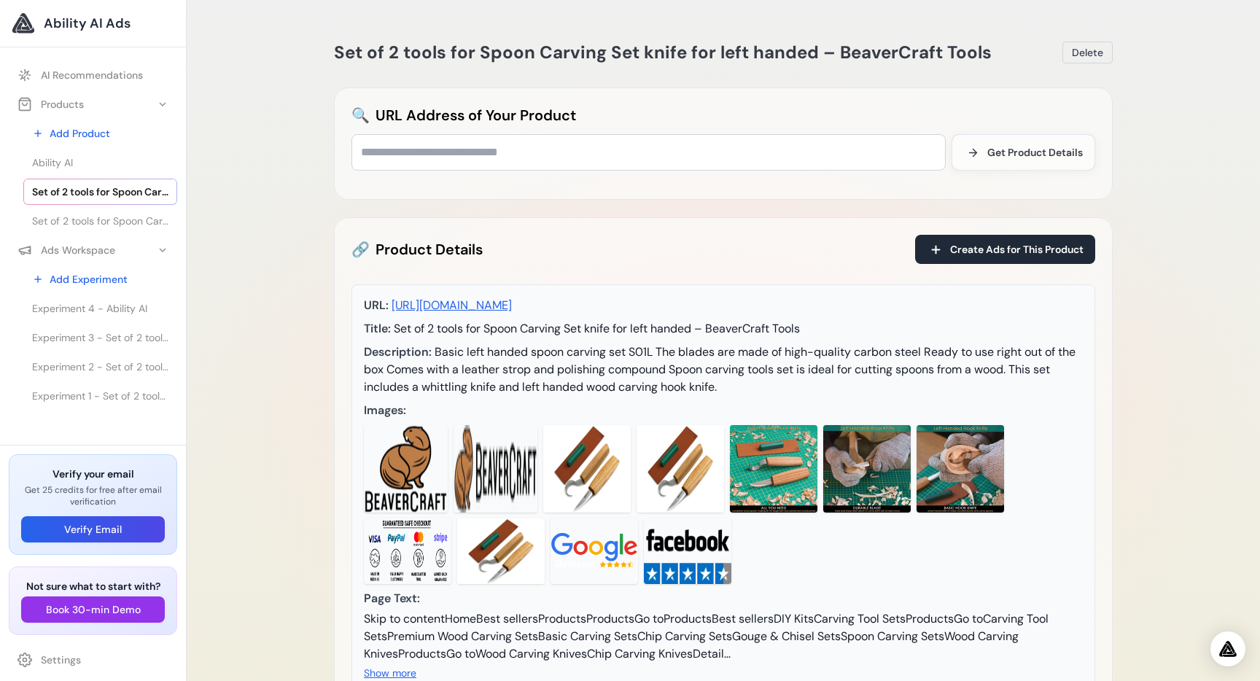
drag, startPoint x: 824, startPoint y: 300, endPoint x: 389, endPoint y: 303, distance: 435.2
click at [389, 303] on div "URL: https://beavercrafttools.com/products/s01l-spoon-carving-set-left-handed" at bounding box center [723, 305] width 719 height 17
copy link "https://beavercrafttools.com/products/s01l-spoon-carving-set-left-handed"
click at [74, 660] on link "Settings" at bounding box center [93, 660] width 168 height 26
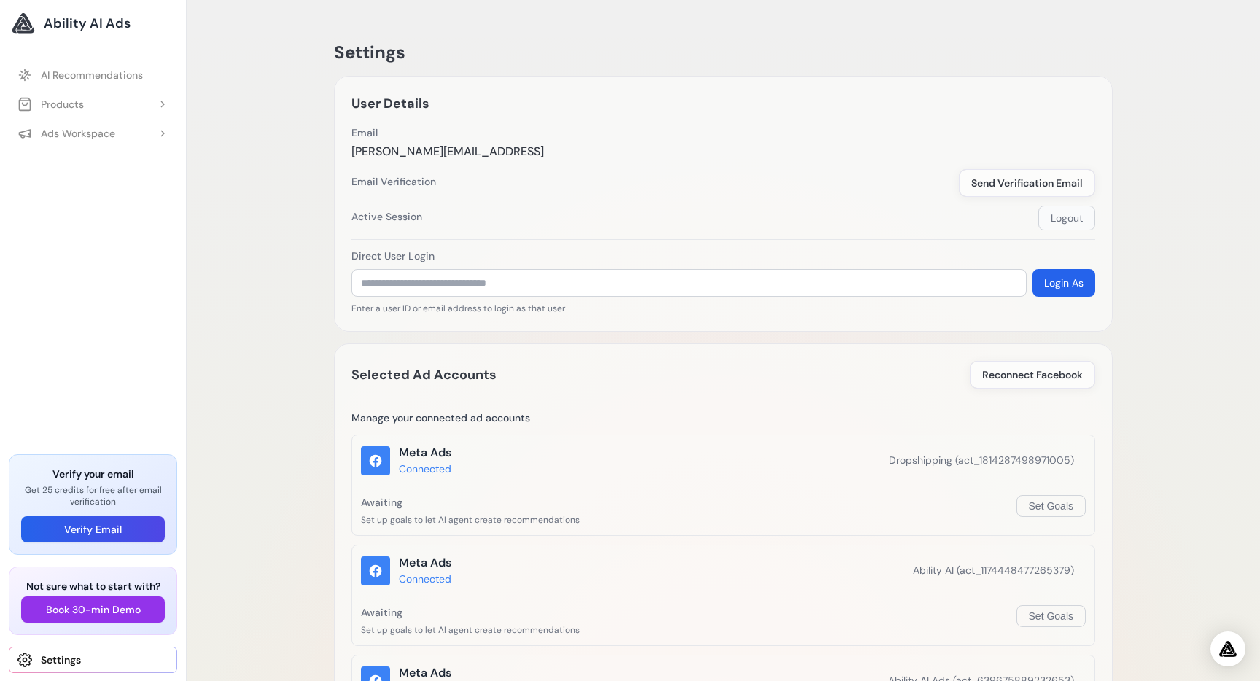
click at [1045, 221] on button "Logout" at bounding box center [1066, 218] width 57 height 25
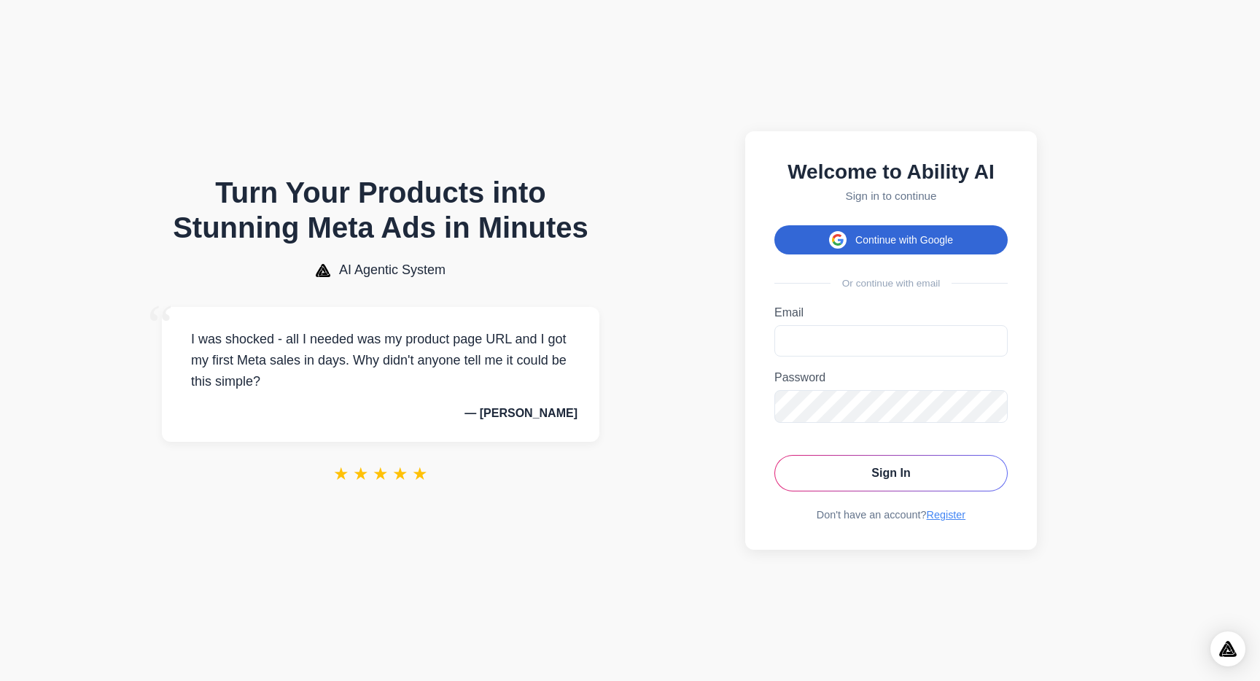
click at [887, 234] on button "Continue with Google" at bounding box center [890, 239] width 233 height 29
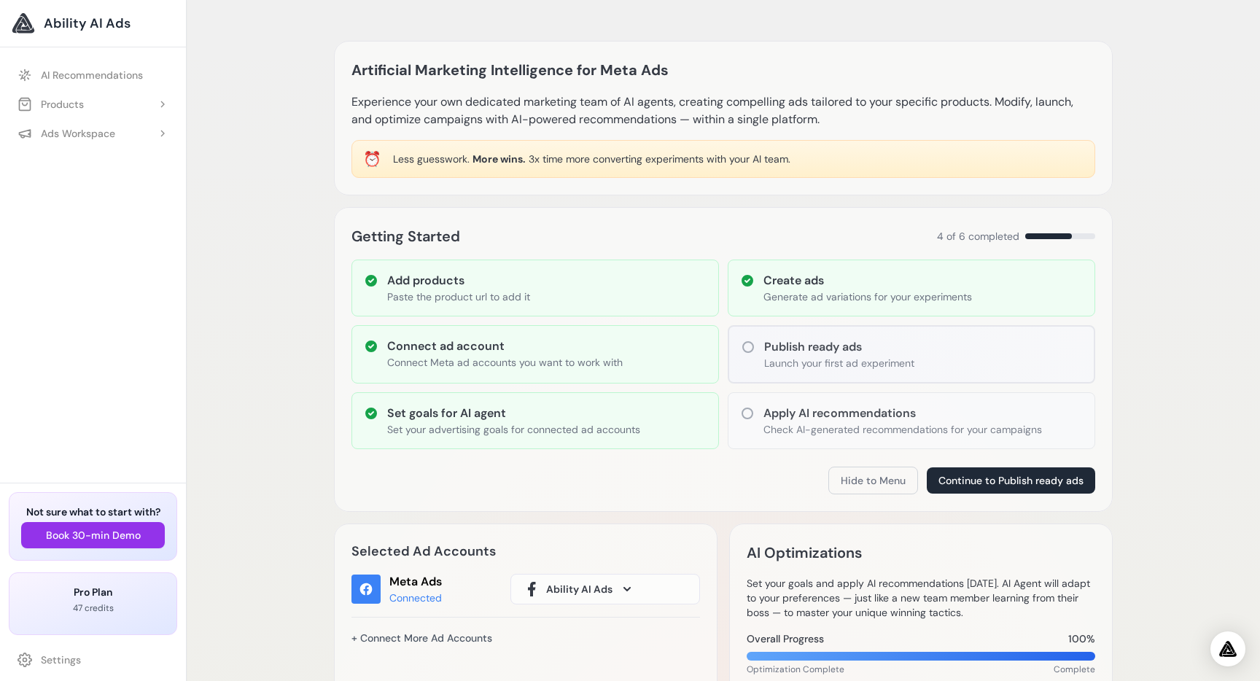
click at [91, 105] on button "Products" at bounding box center [93, 104] width 168 height 26
click at [106, 130] on link "Add Product" at bounding box center [100, 133] width 154 height 26
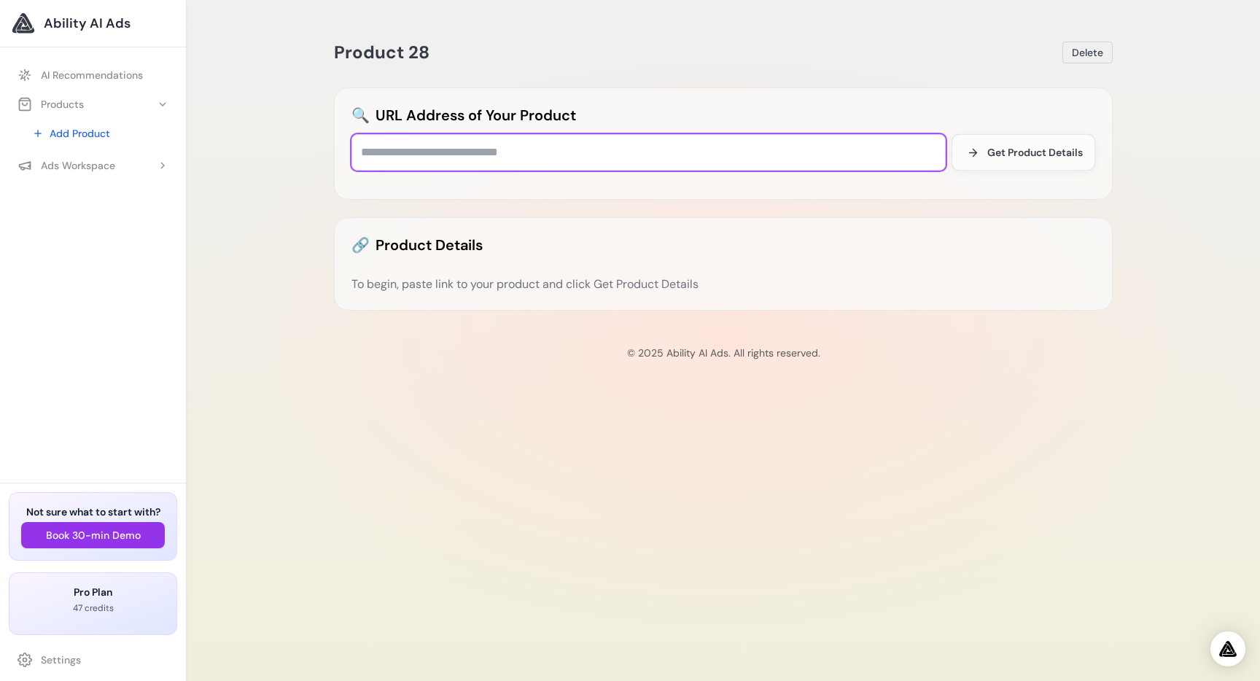
click at [416, 160] on input "text" at bounding box center [648, 152] width 594 height 36
paste input "**********"
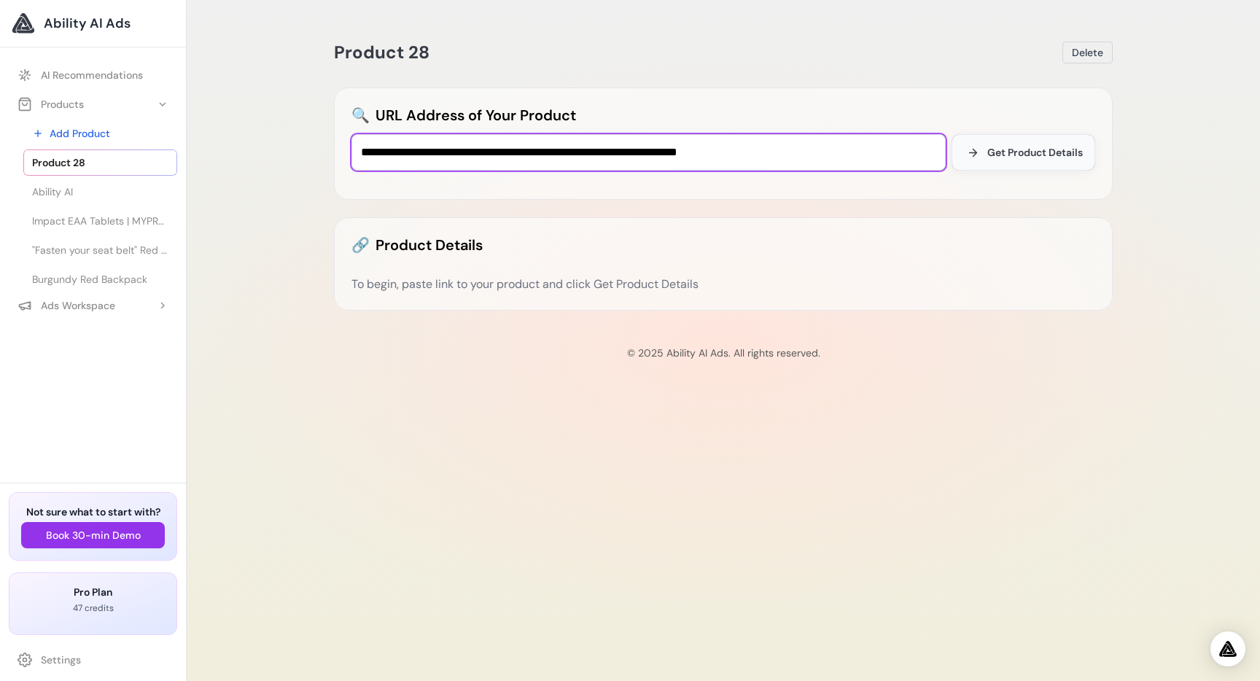
type input "**********"
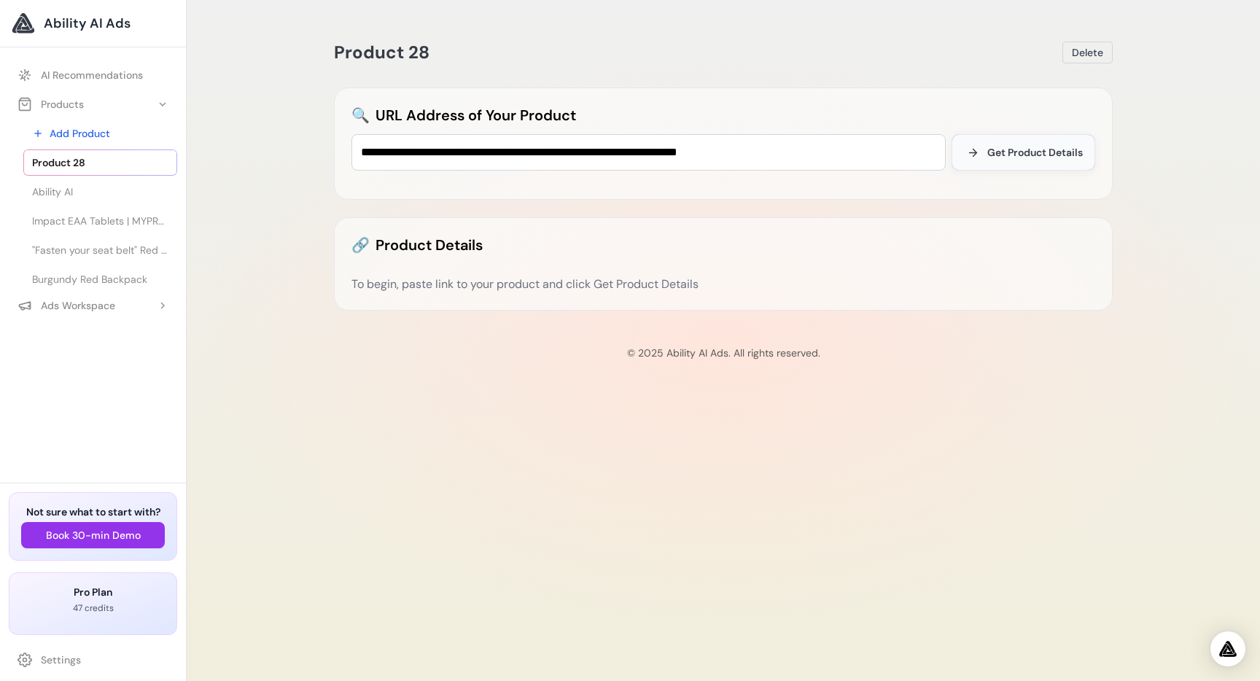
click at [999, 151] on span "Get Product Details" at bounding box center [1034, 152] width 95 height 15
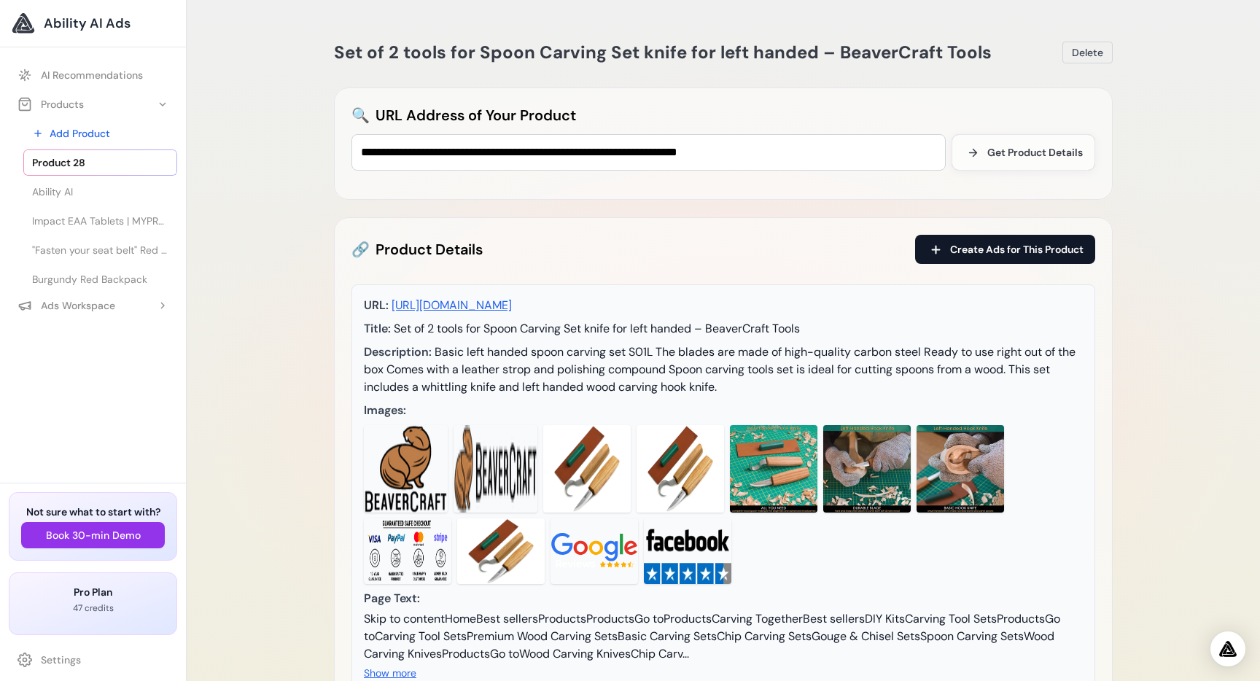
click at [942, 256] on button "Create Ads for This Product" at bounding box center [1005, 249] width 180 height 29
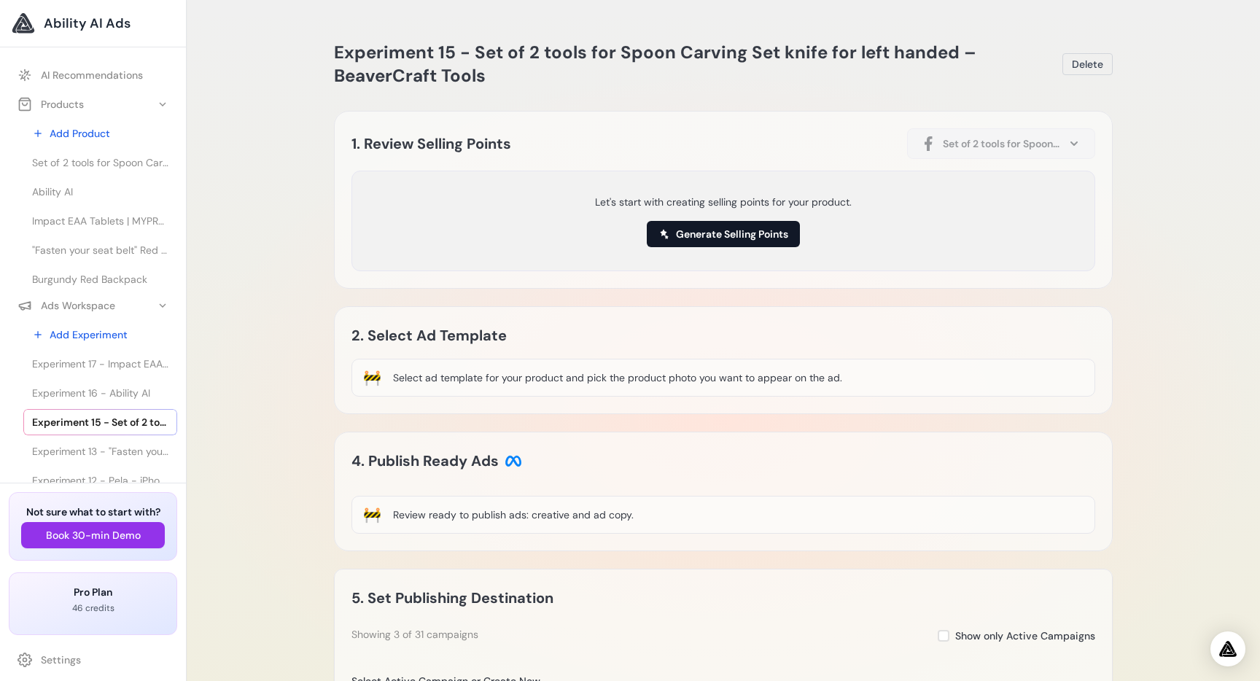
click at [708, 234] on button "Generate Selling Points" at bounding box center [723, 234] width 153 height 26
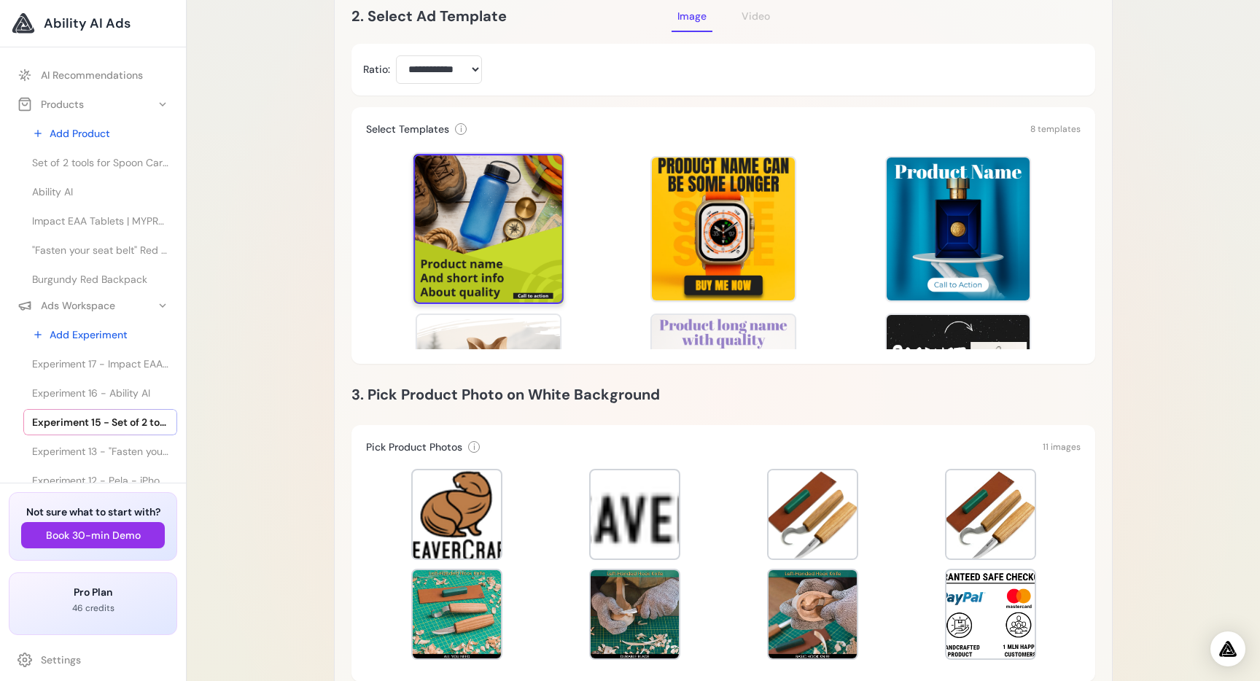
click at [504, 219] on div at bounding box center [488, 229] width 150 height 150
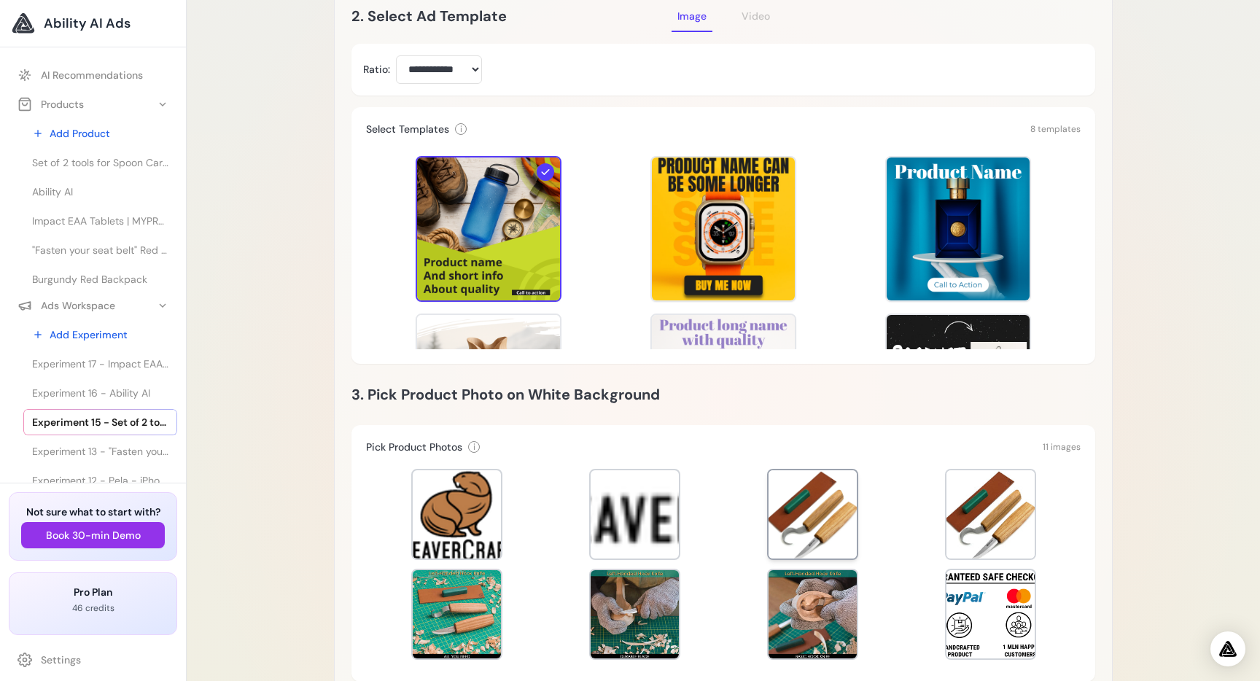
click at [800, 519] on div at bounding box center [812, 514] width 88 height 88
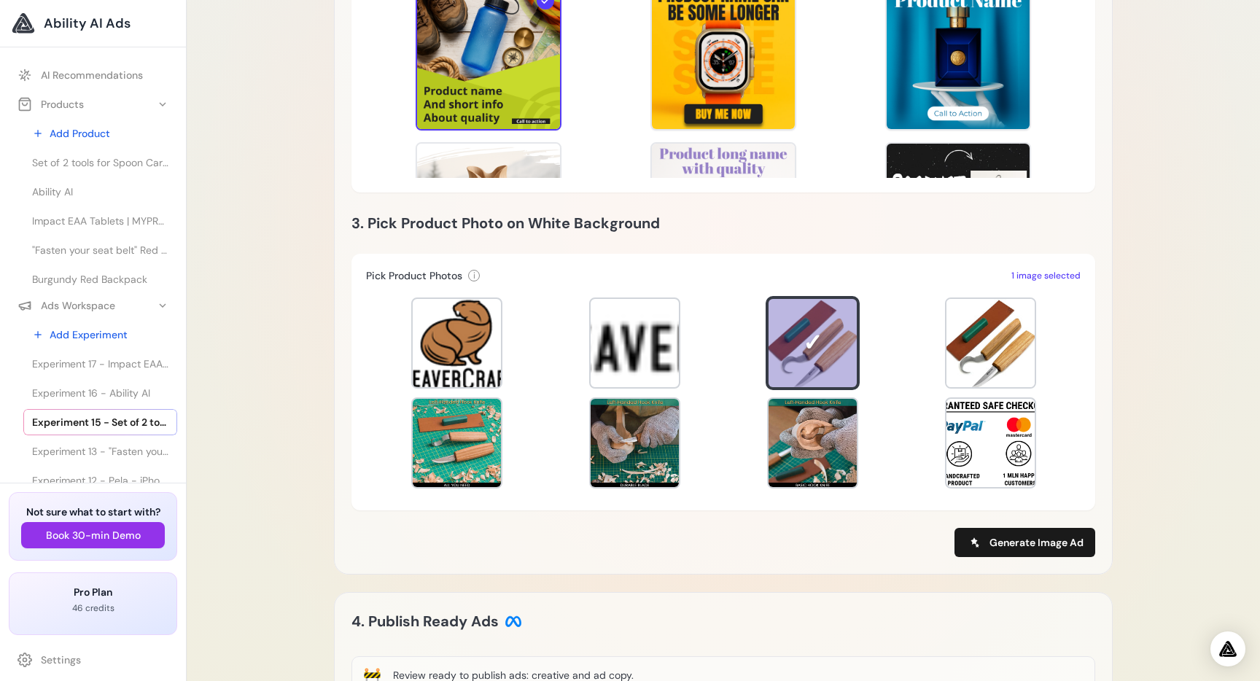
scroll to position [561, 0]
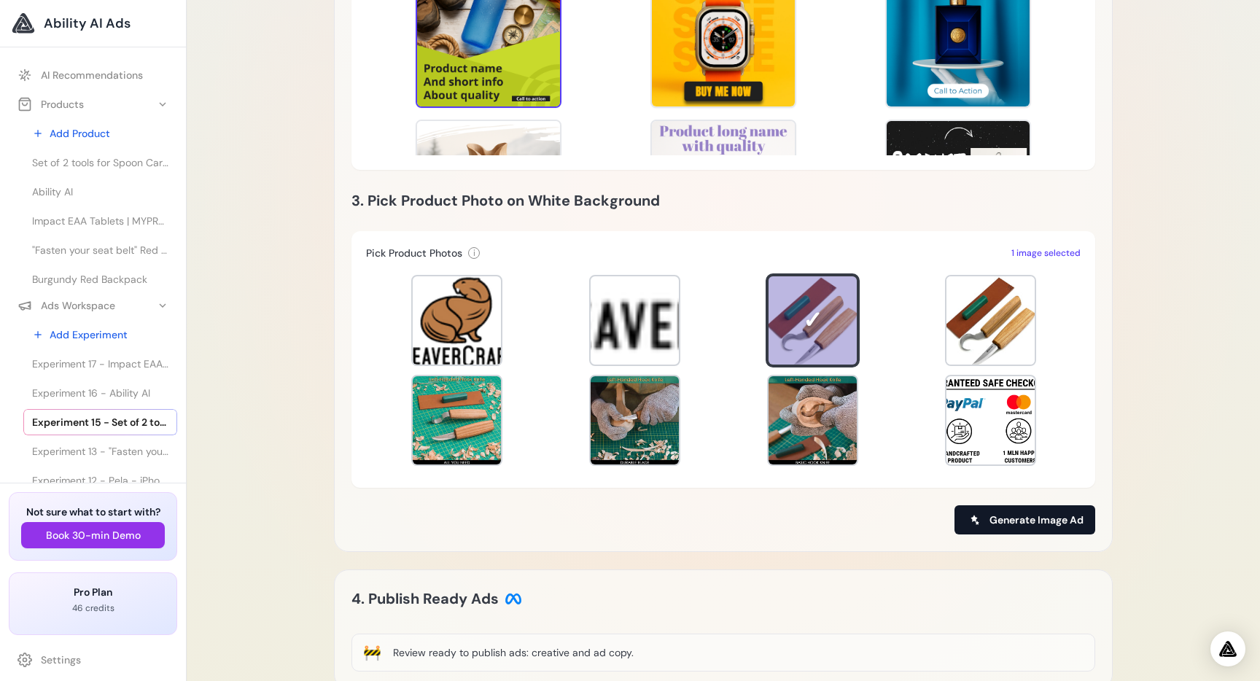
click at [1021, 519] on span "Generate Image Ad" at bounding box center [1036, 519] width 94 height 15
type input "**********"
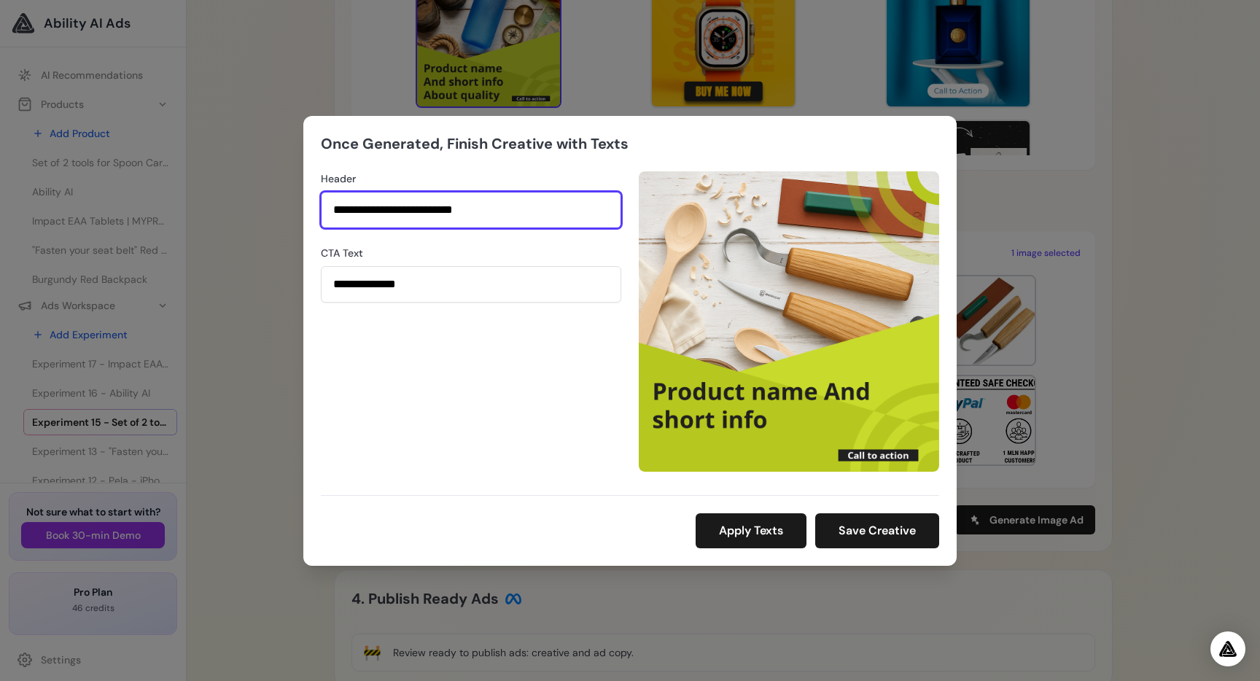
click at [508, 209] on input "**********" at bounding box center [471, 210] width 300 height 36
type input "**********"
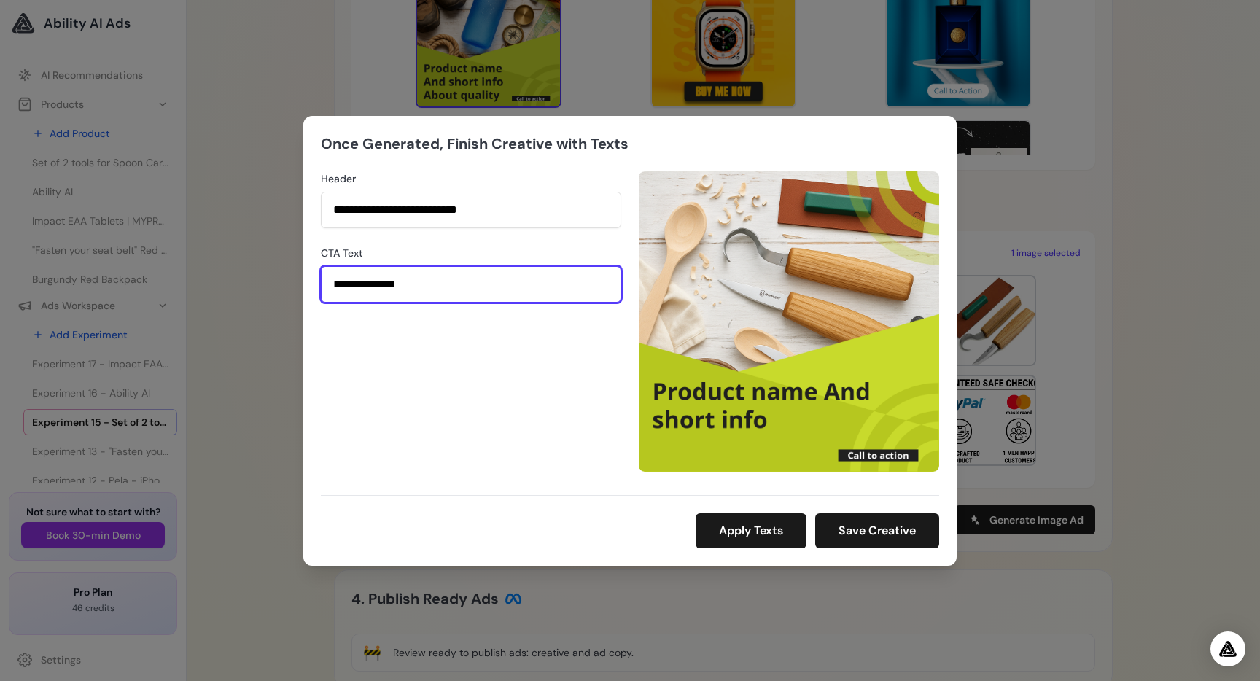
click at [440, 288] on input "**********" at bounding box center [471, 284] width 300 height 36
type input "*******"
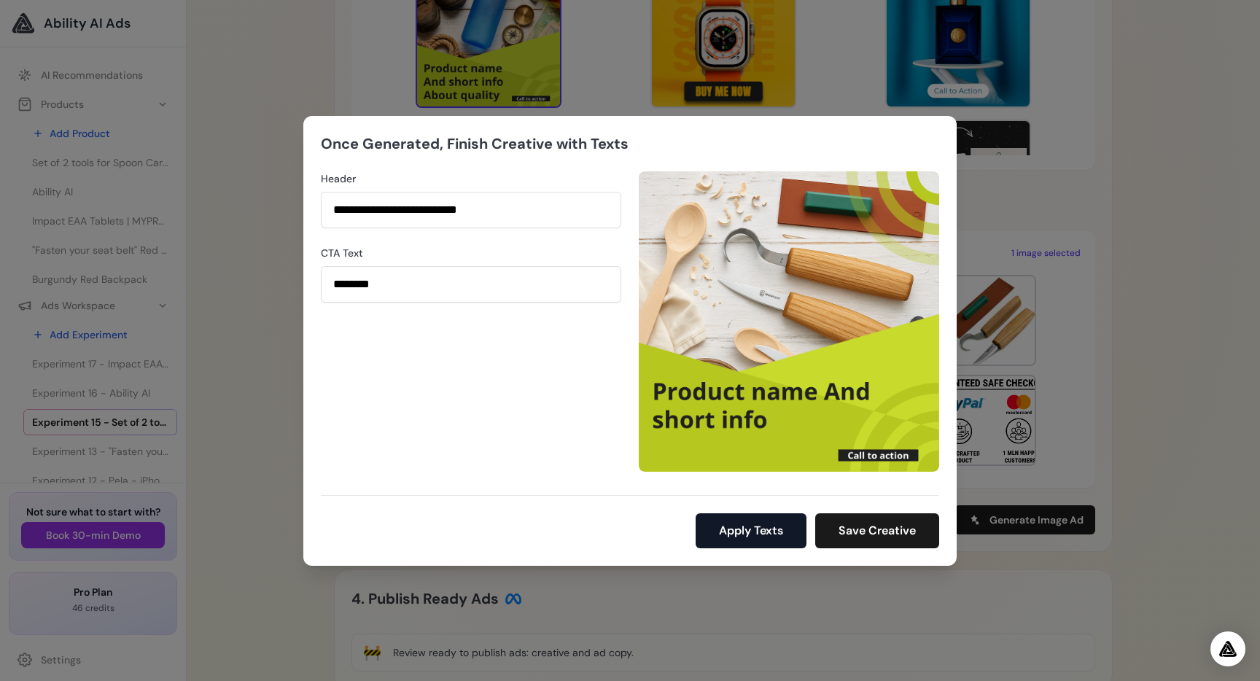
click at [752, 532] on button "Apply Texts" at bounding box center [750, 530] width 111 height 35
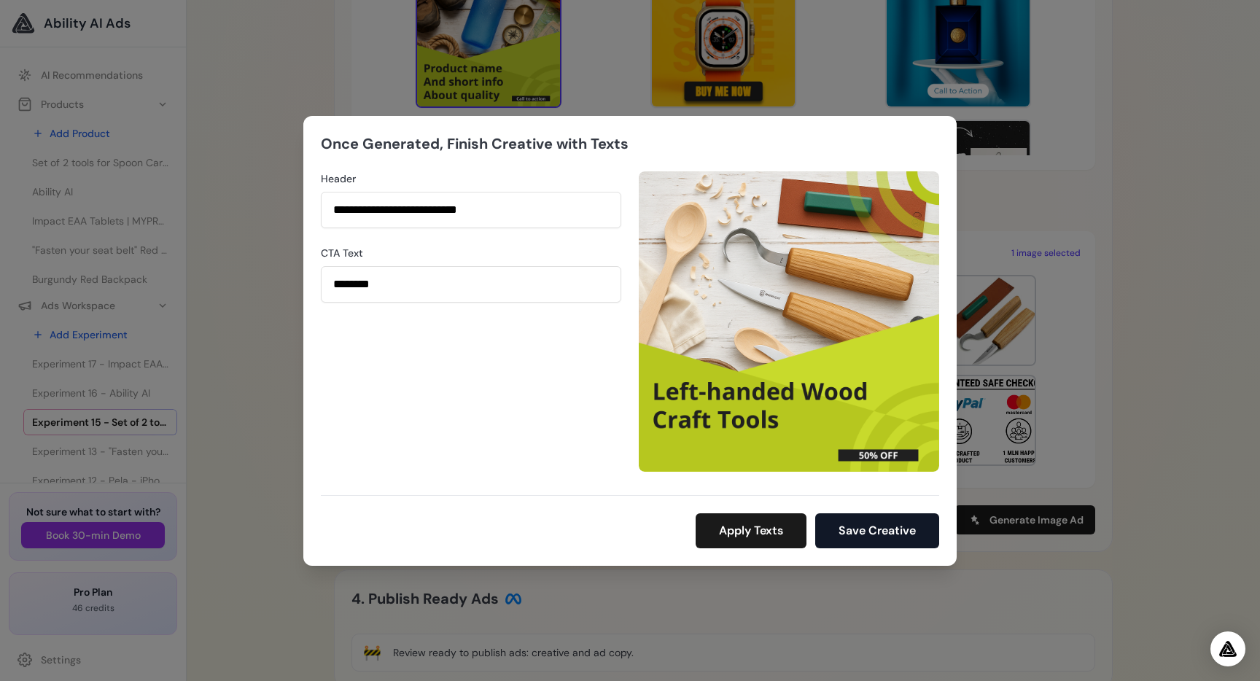
click at [851, 536] on button "Save Creative" at bounding box center [877, 530] width 124 height 35
